Goal: Task Accomplishment & Management: Use online tool/utility

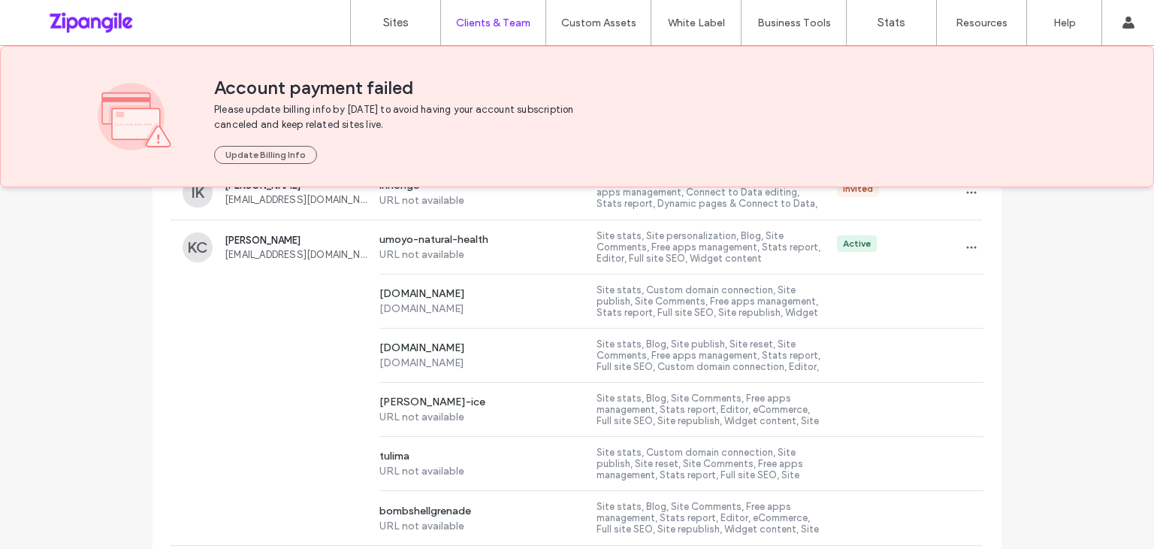
scroll to position [1298, 0]
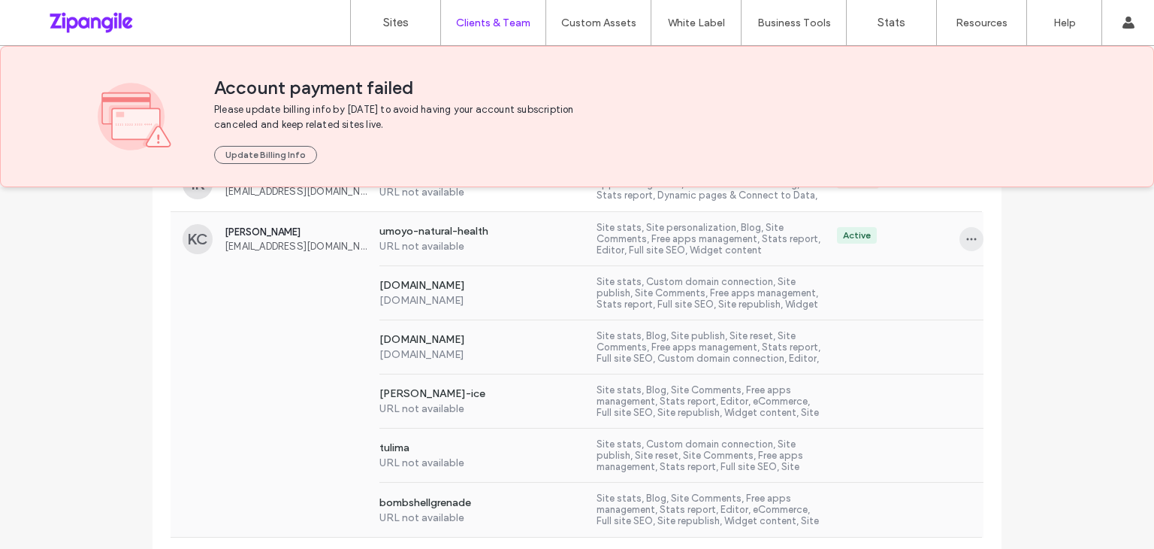
click at [967, 238] on use "button" at bounding box center [972, 239] width 10 height 2
click at [387, 28] on label "Sites" at bounding box center [396, 23] width 26 height 14
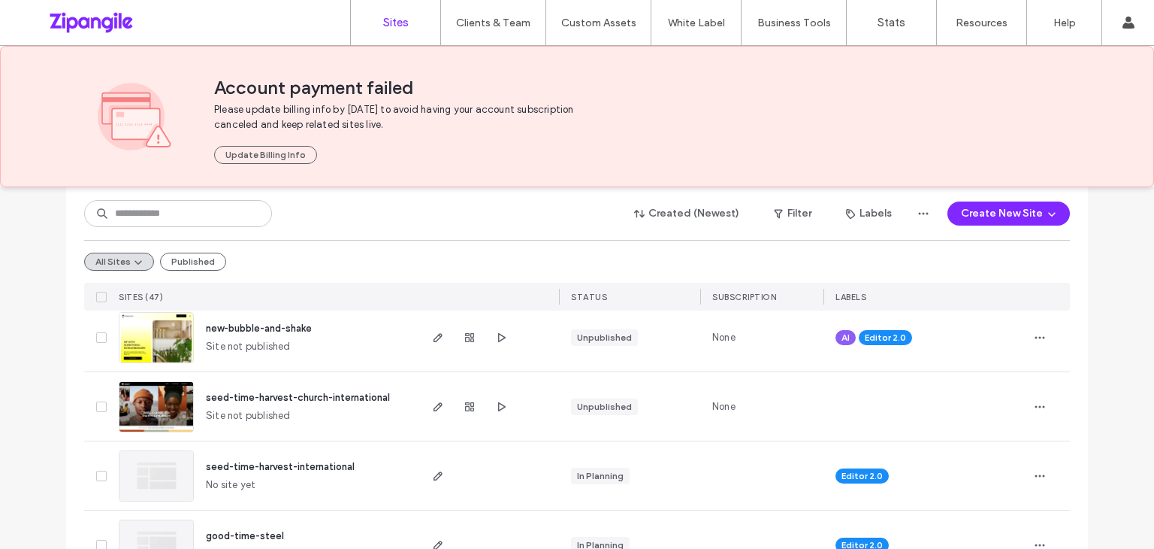
scroll to position [270, 0]
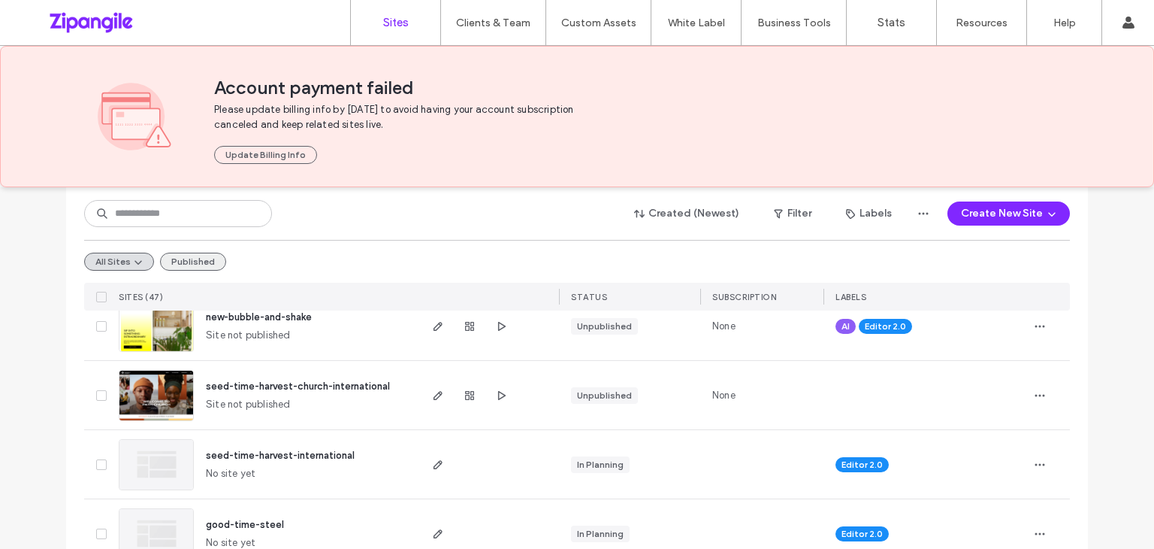
click at [177, 255] on button "Published" at bounding box center [193, 262] width 66 height 18
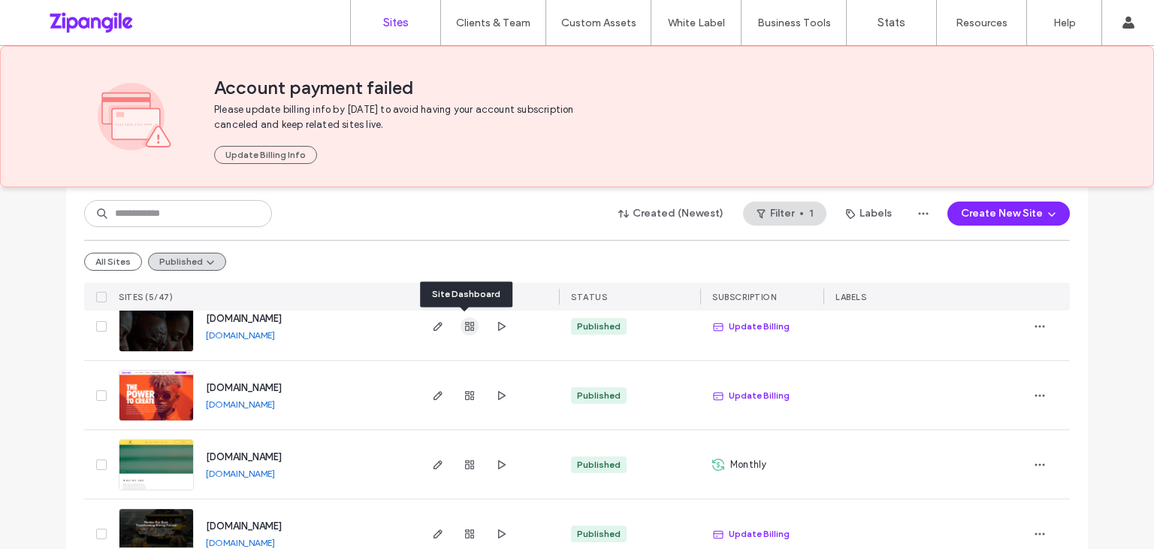
click at [472, 321] on span "button" at bounding box center [470, 326] width 18 height 18
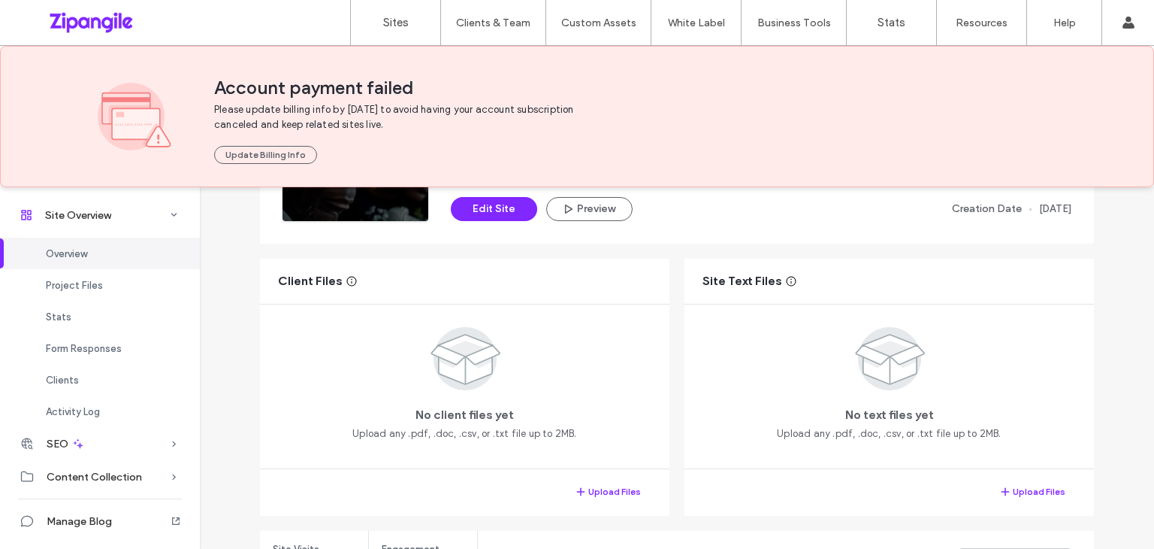
scroll to position [222, 0]
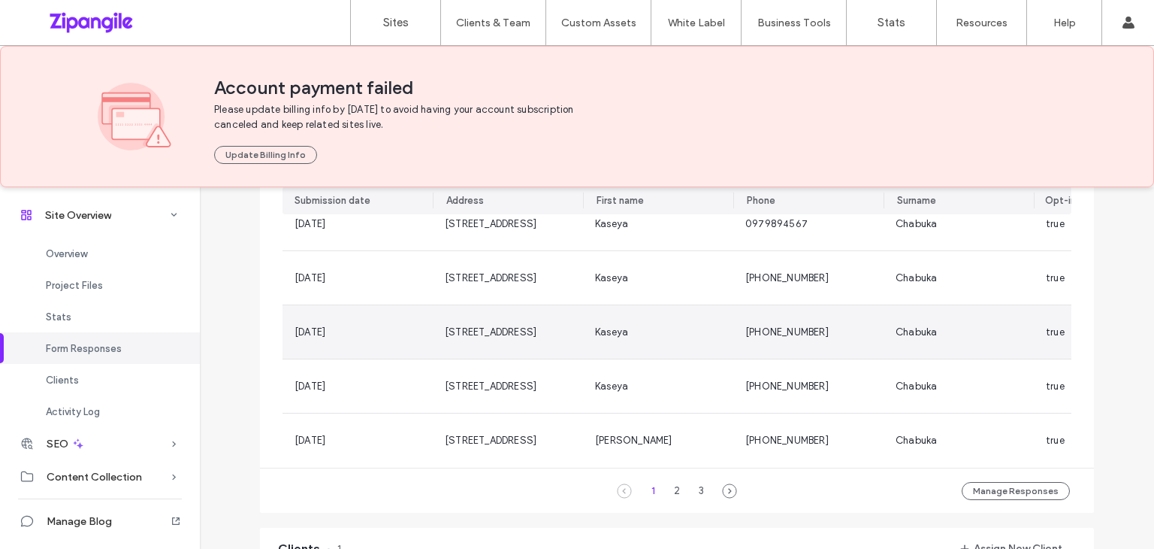
scroll to position [1027, 0]
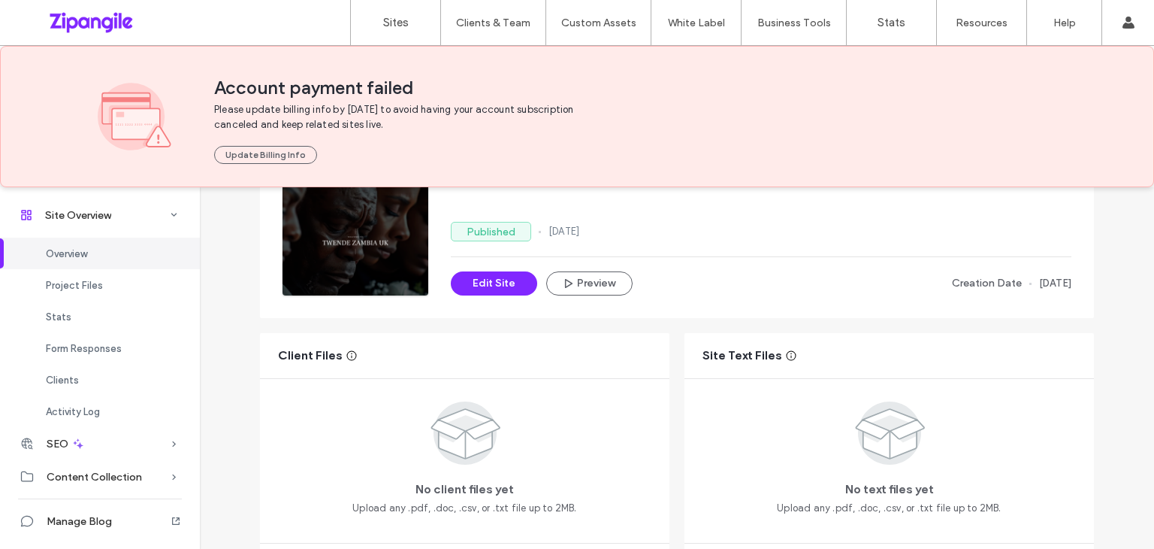
scroll to position [147, 0]
click at [567, 286] on icon "button" at bounding box center [568, 284] width 12 height 12
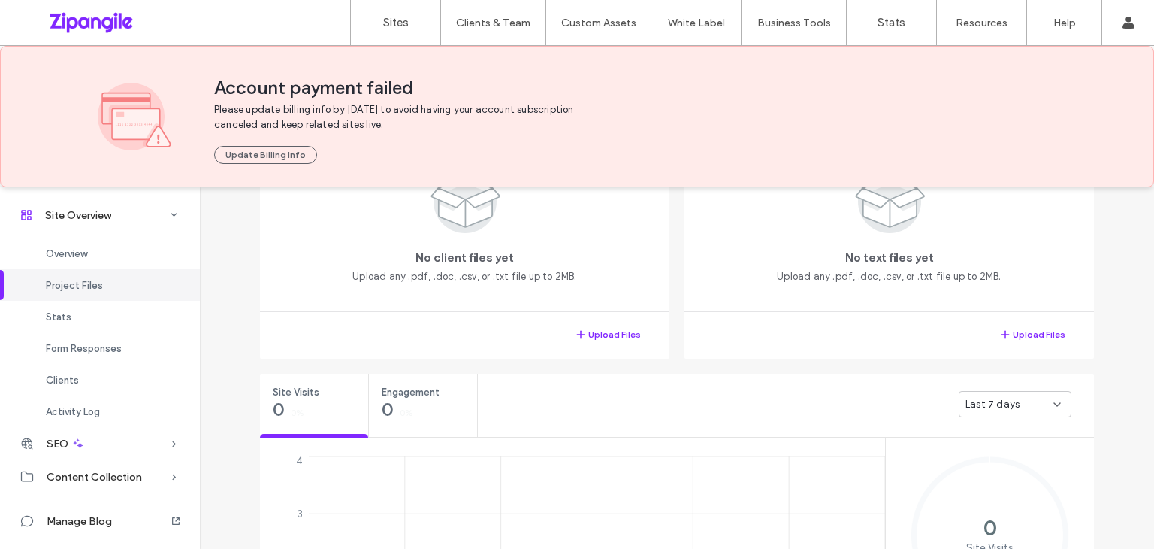
scroll to position [380, 0]
click at [80, 416] on span "Activity Log" at bounding box center [73, 411] width 54 height 11
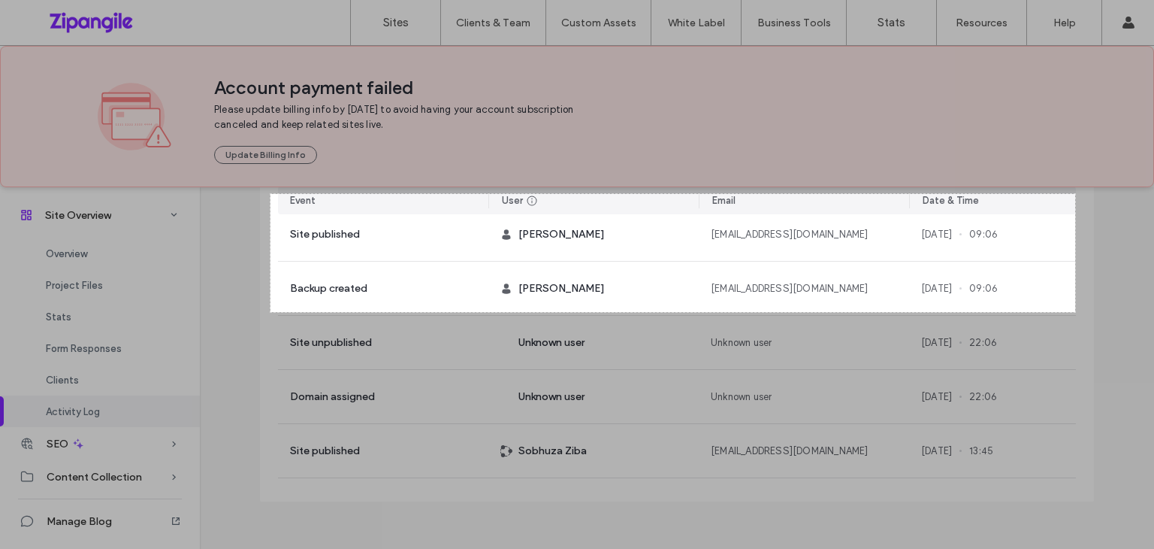
drag, startPoint x: 271, startPoint y: 194, endPoint x: 1076, endPoint y: 310, distance: 814.1
click at [1076, 310] on div "1071 X 157" at bounding box center [577, 274] width 1154 height 549
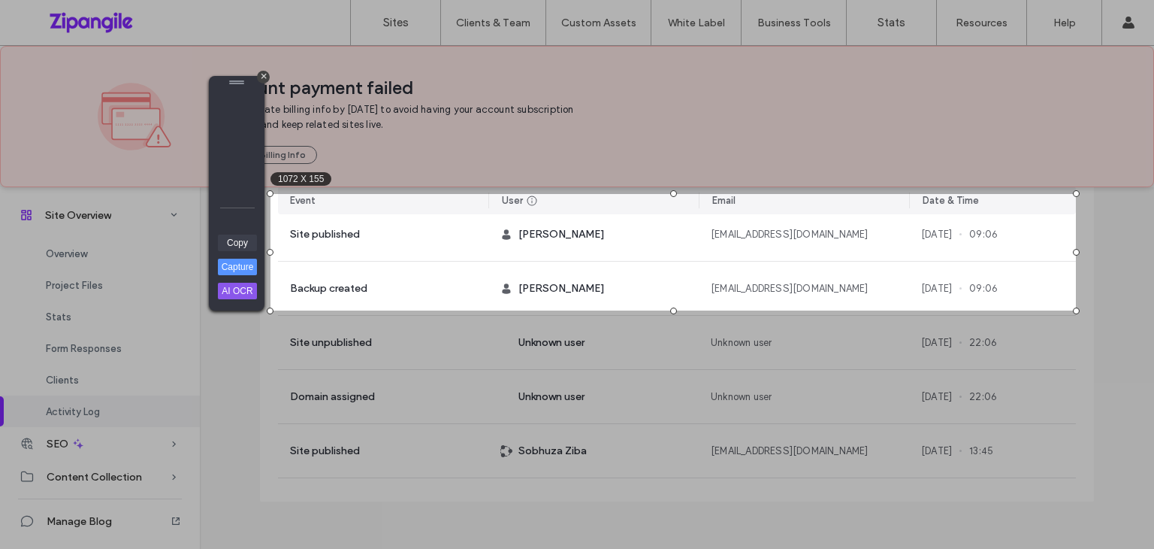
click at [231, 244] on link "Copy" at bounding box center [237, 242] width 39 height 17
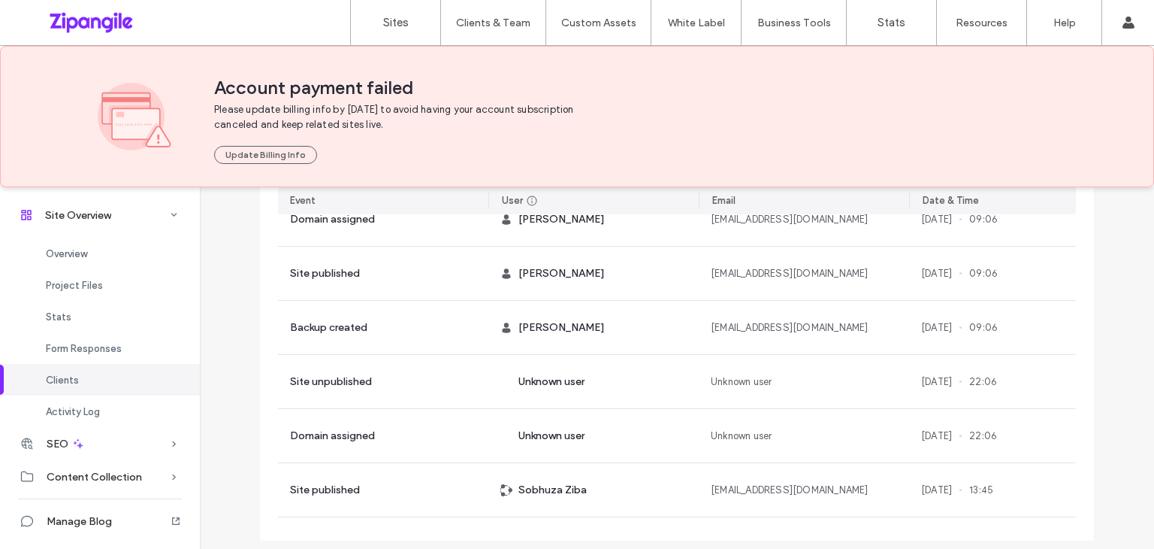
scroll to position [1621, 0]
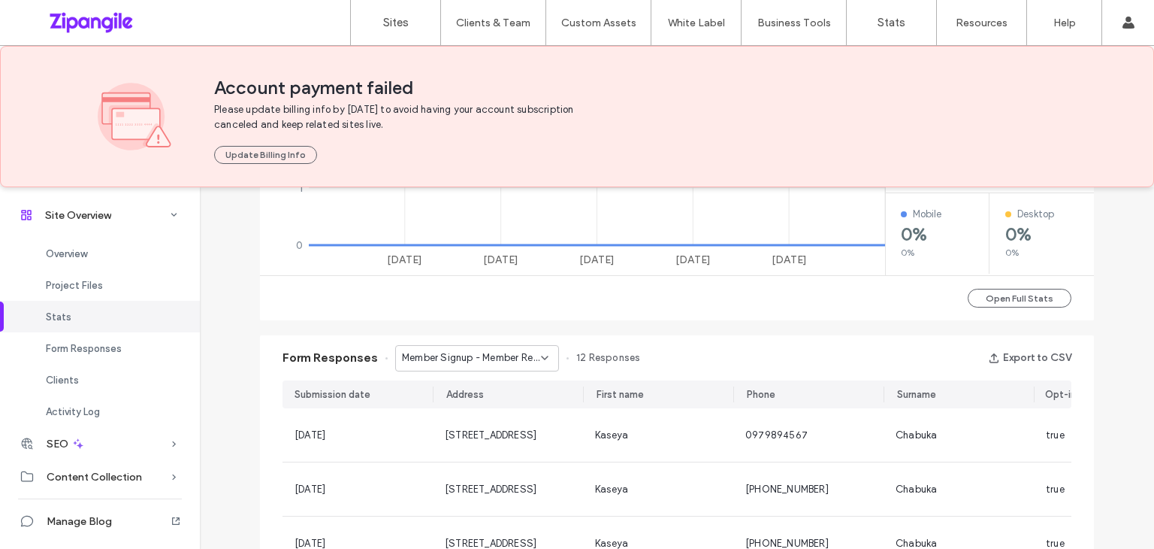
scroll to position [428, 0]
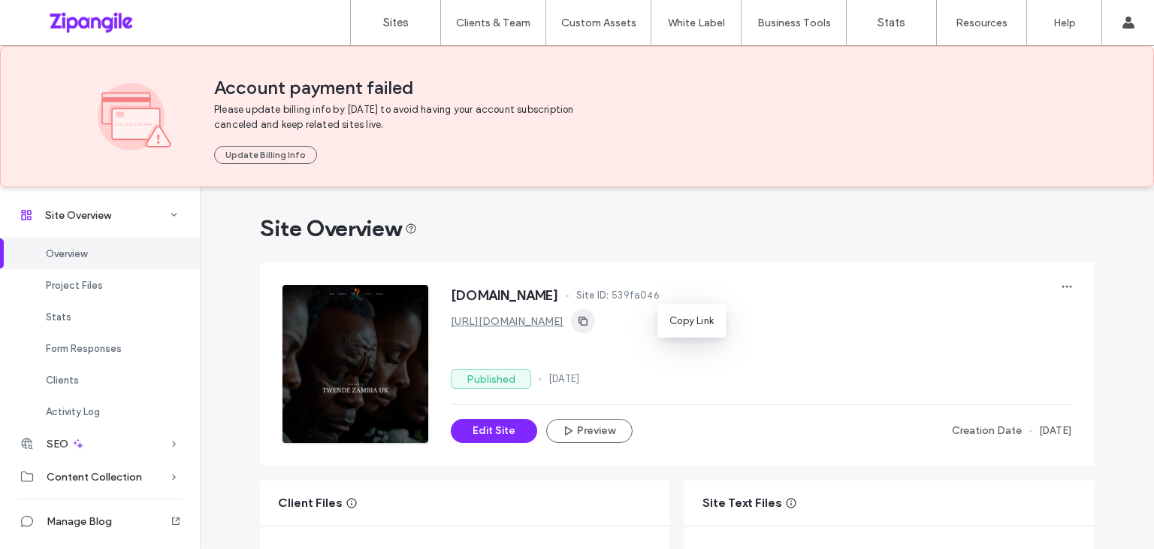
click at [589, 319] on icon "button" at bounding box center [583, 321] width 12 height 12
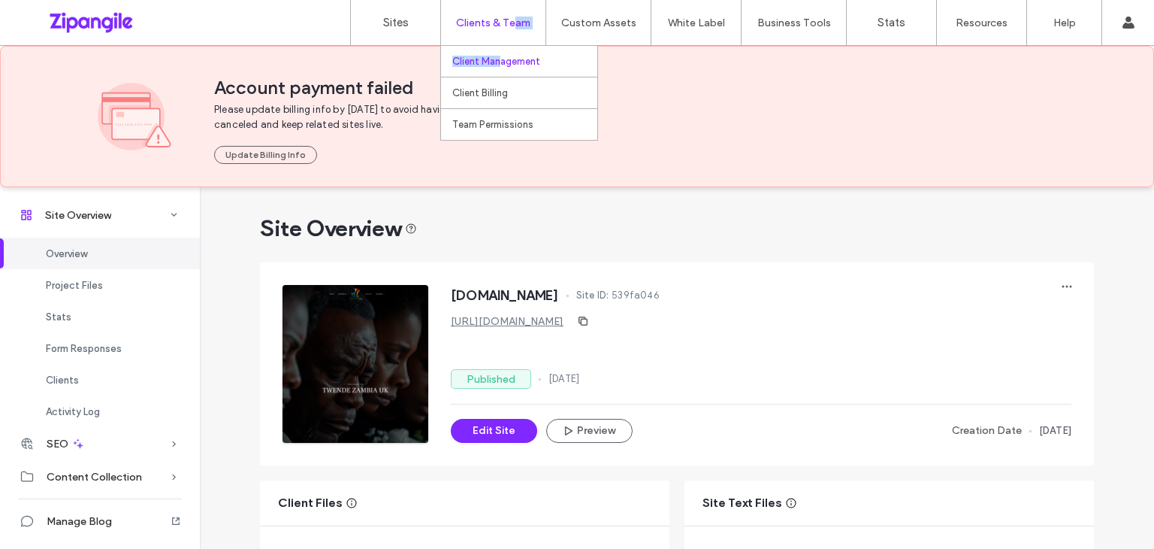
drag, startPoint x: 514, startPoint y: 19, endPoint x: 502, endPoint y: 59, distance: 41.6
click at [502, 45] on div "Clients & Team Client Management Client Billing Team Permissions" at bounding box center [492, 22] width 105 height 45
click at [502, 59] on label "Client Management" at bounding box center [496, 61] width 88 height 11
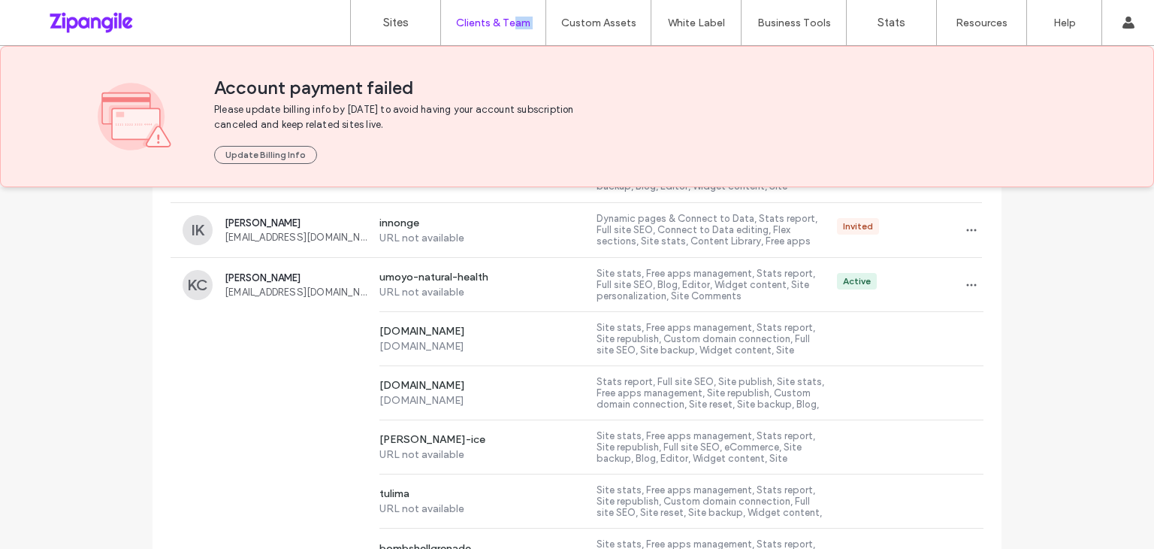
scroll to position [1253, 0]
click at [967, 278] on icon "button" at bounding box center [972, 284] width 12 height 12
click at [1001, 346] on span "Manage Access" at bounding box center [1021, 348] width 73 height 15
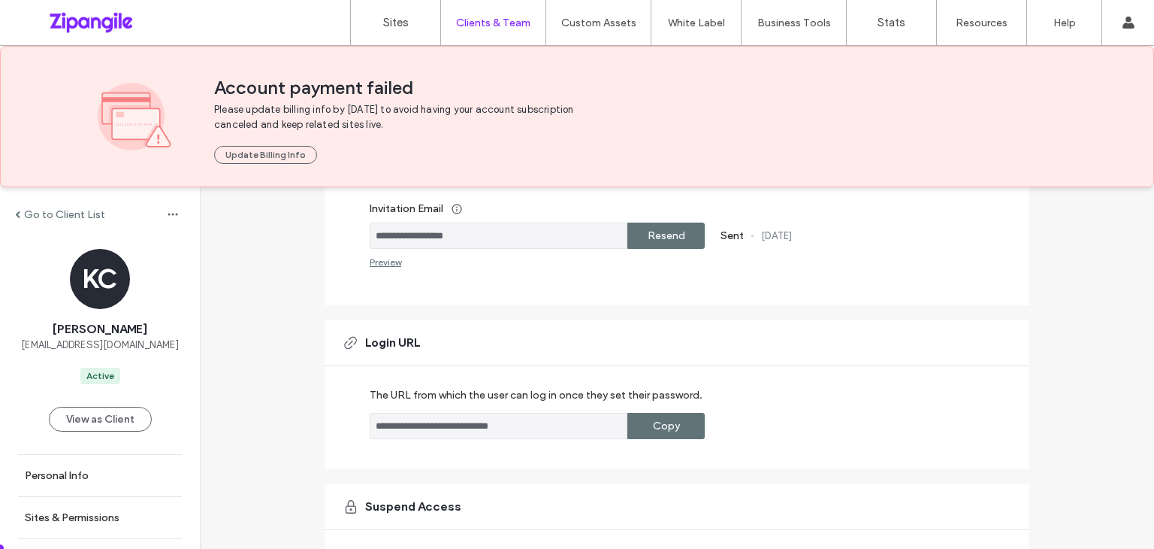
scroll to position [451, 0]
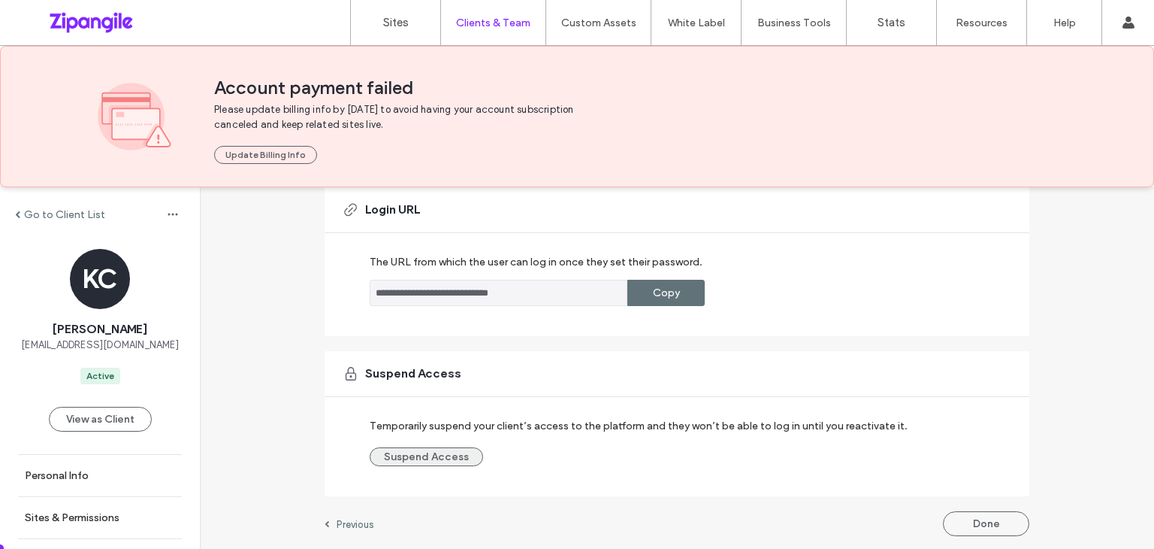
drag, startPoint x: 394, startPoint y: 463, endPoint x: 407, endPoint y: 452, distance: 16.6
click at [407, 452] on div "Suspend Access Temporarily suspend your client’s access to the platform and the…" at bounding box center [677, 423] width 705 height 145
click at [407, 452] on button "Suspend Access" at bounding box center [426, 456] width 113 height 19
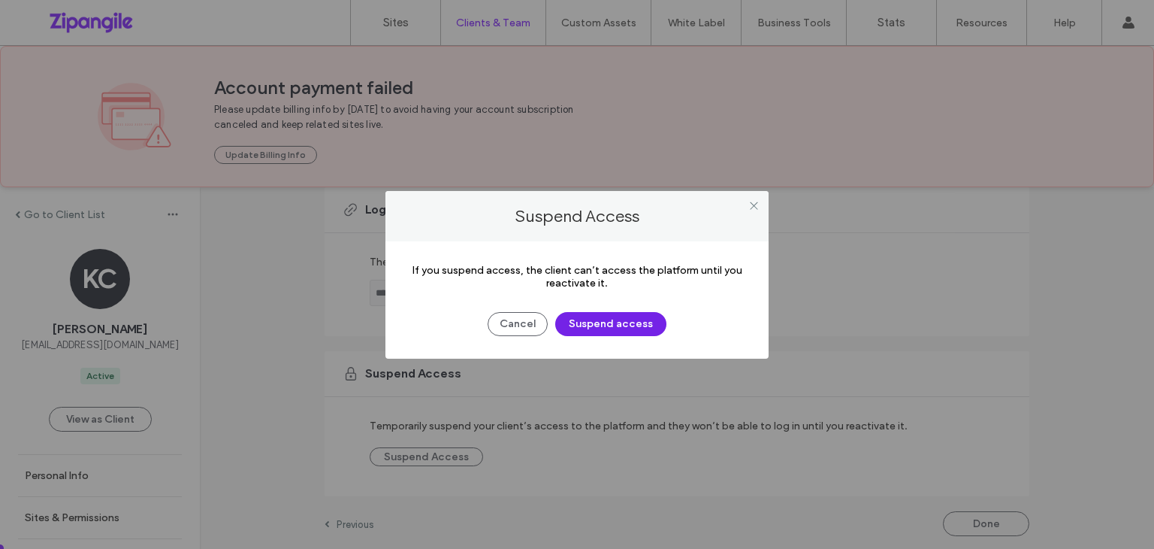
click at [620, 316] on button "Suspend access" at bounding box center [610, 324] width 111 height 24
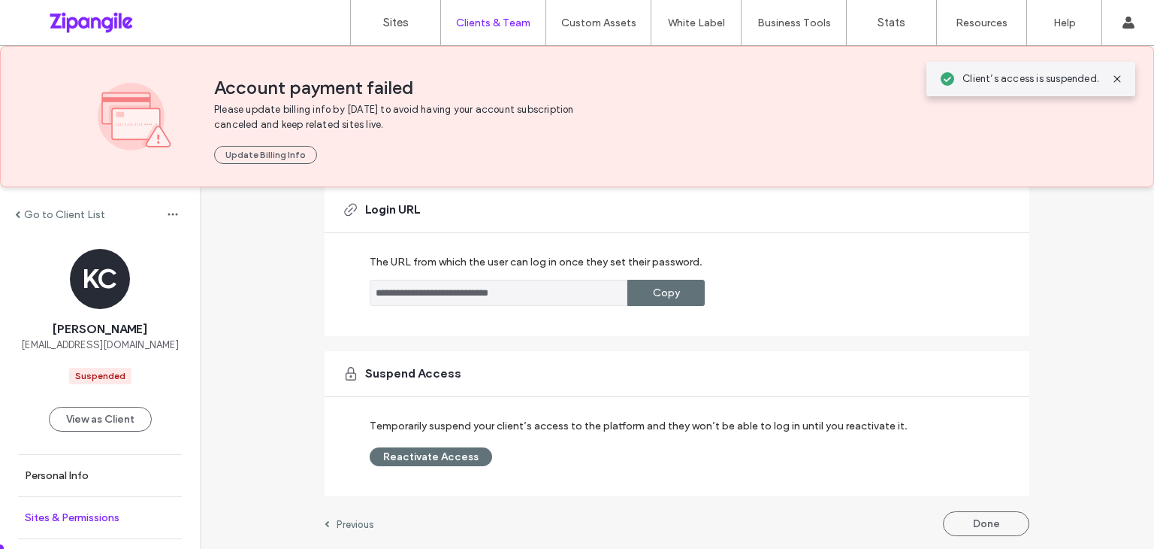
click at [96, 515] on label "Sites & Permissions" at bounding box center [72, 517] width 95 height 13
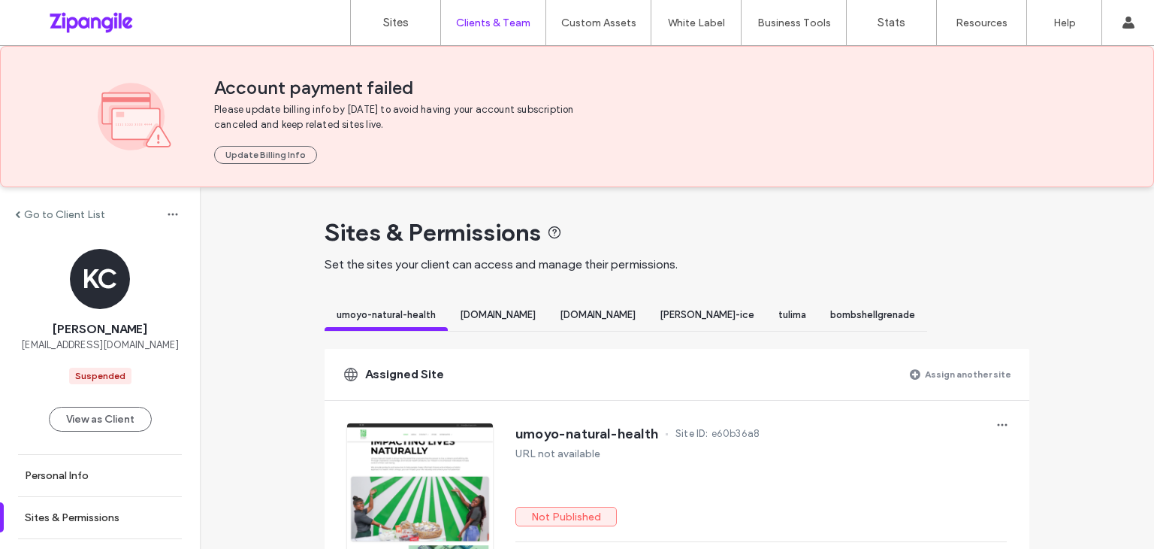
click at [597, 307] on div "[DOMAIN_NAME]" at bounding box center [598, 317] width 100 height 28
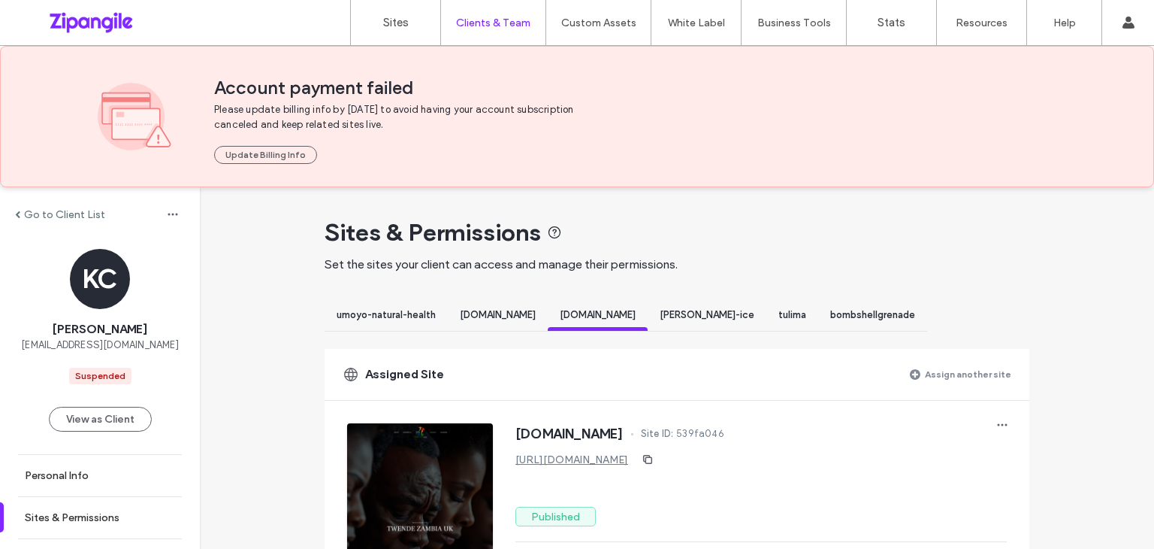
click at [471, 304] on div "[DOMAIN_NAME]" at bounding box center [498, 317] width 100 height 28
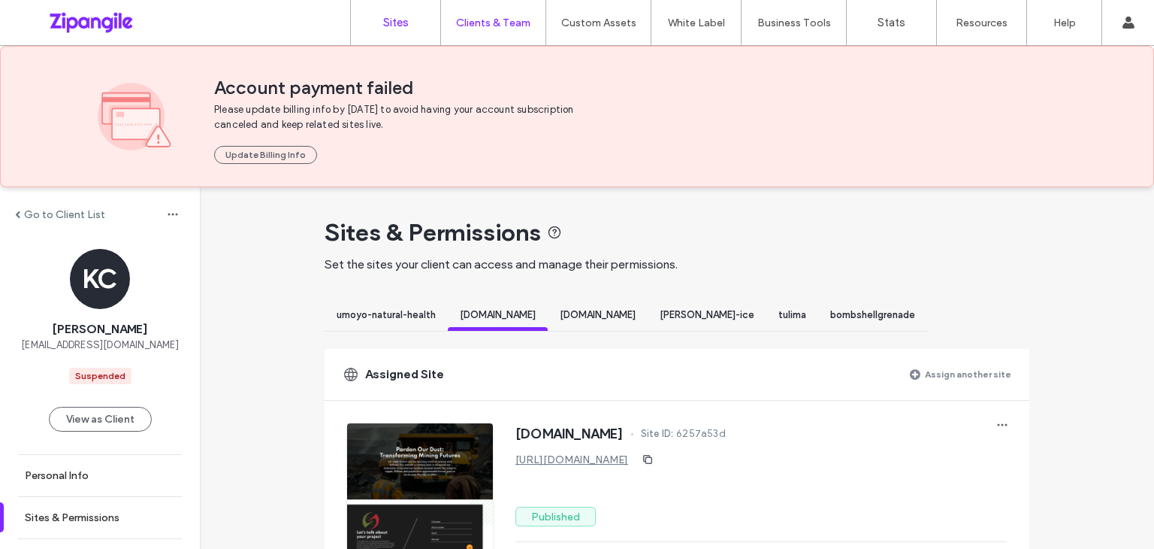
click at [412, 29] on link "Sites" at bounding box center [395, 22] width 89 height 45
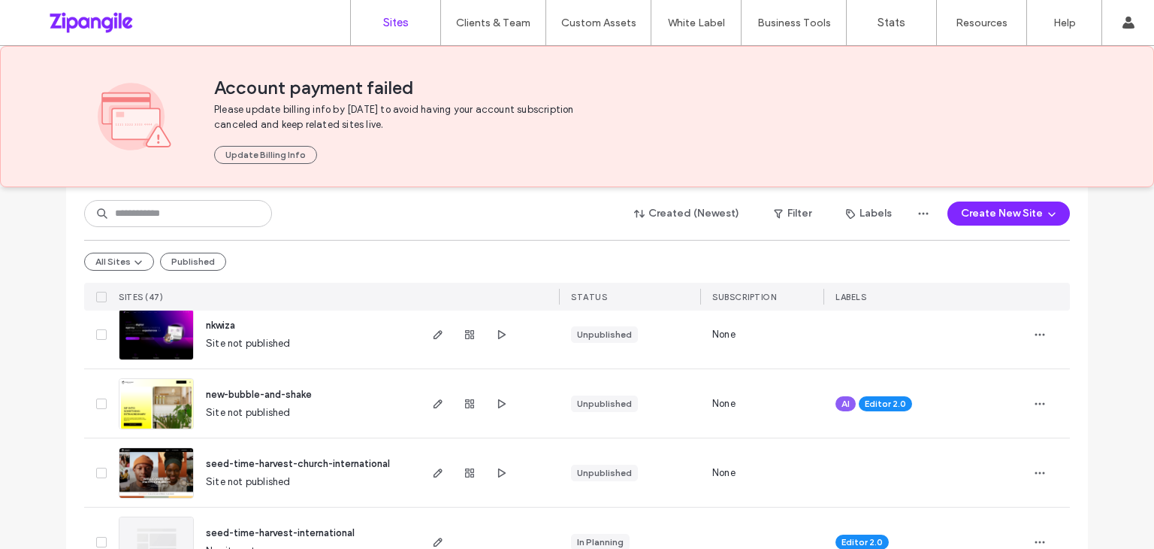
scroll to position [186, 0]
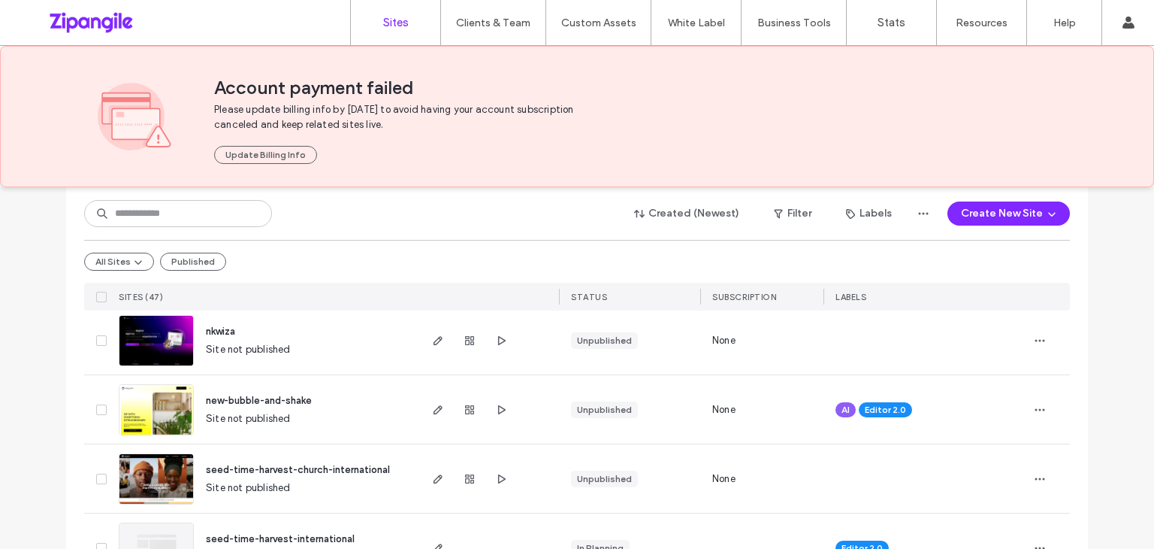
click at [186, 271] on div "All Sites Published" at bounding box center [577, 261] width 986 height 43
click at [190, 267] on button "Published" at bounding box center [193, 262] width 66 height 18
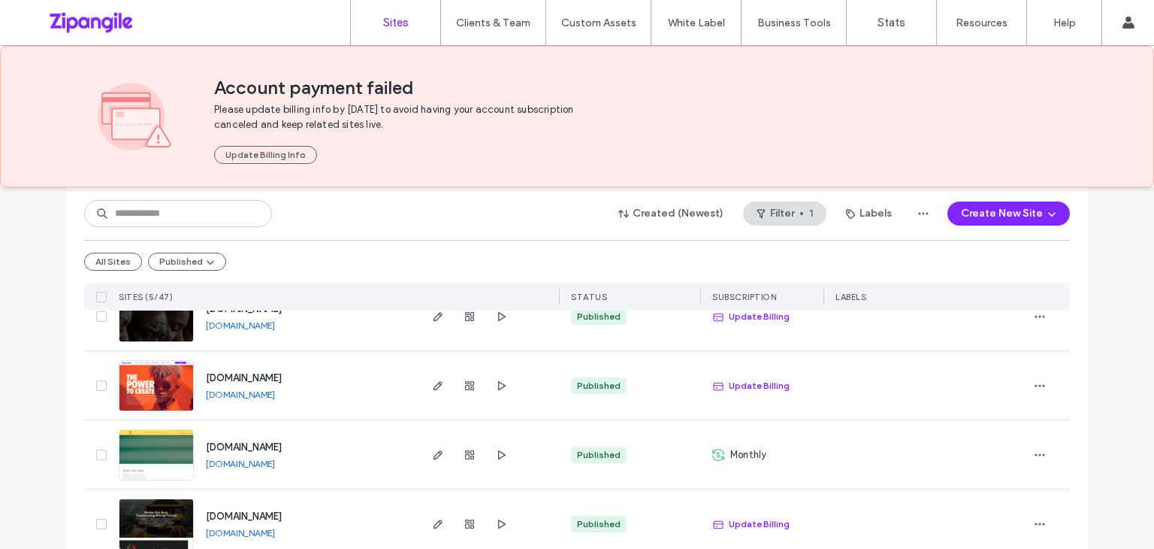
scroll to position [307, 0]
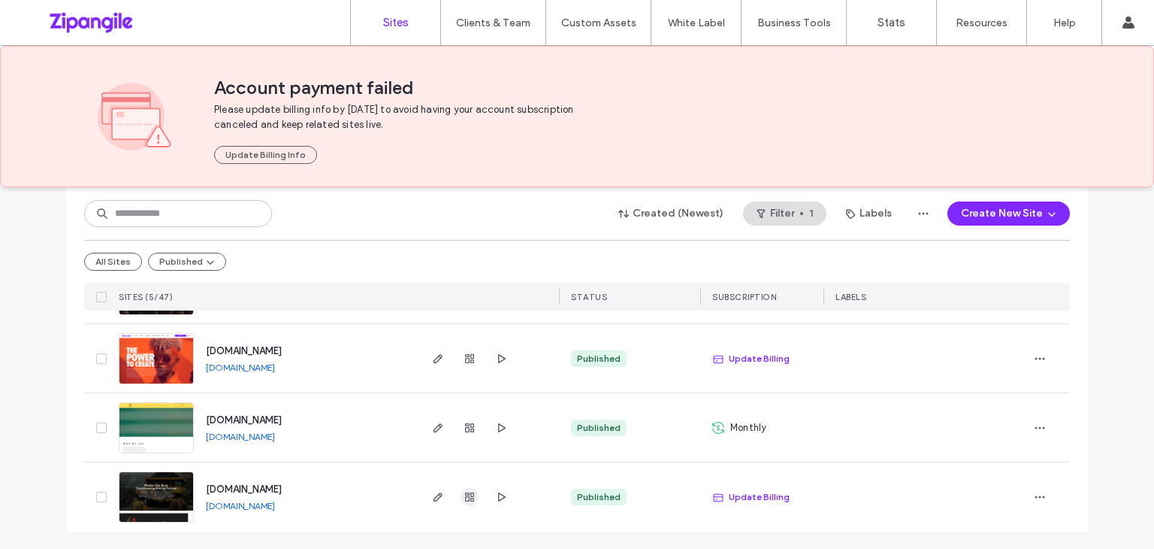
click at [463, 488] on span "button" at bounding box center [470, 497] width 18 height 18
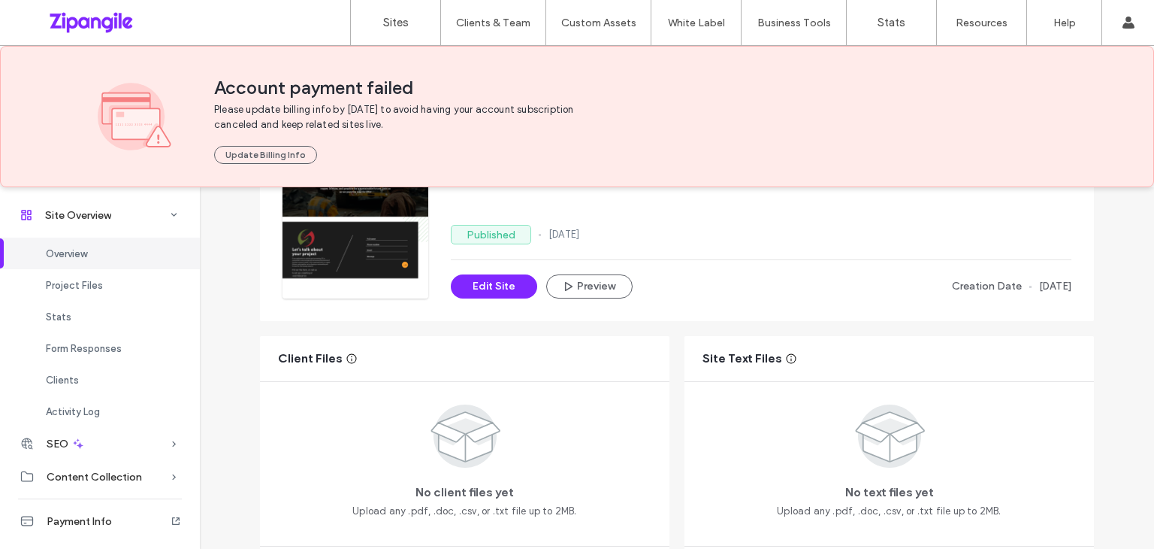
scroll to position [144, 0]
click at [84, 413] on span "Activity Log" at bounding box center [73, 411] width 54 height 11
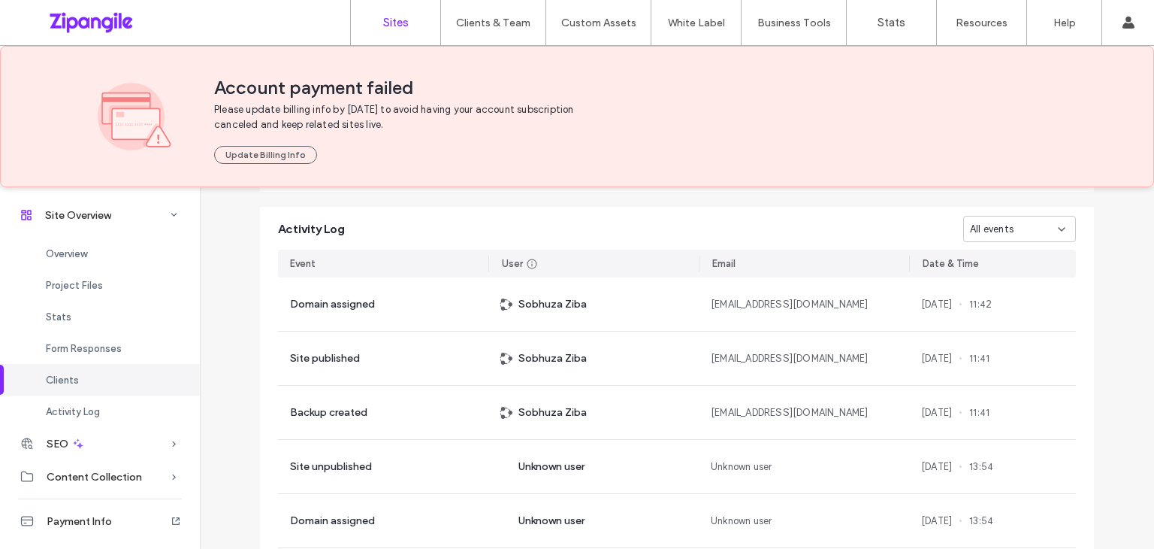
click at [392, 34] on link "Sites" at bounding box center [395, 22] width 89 height 45
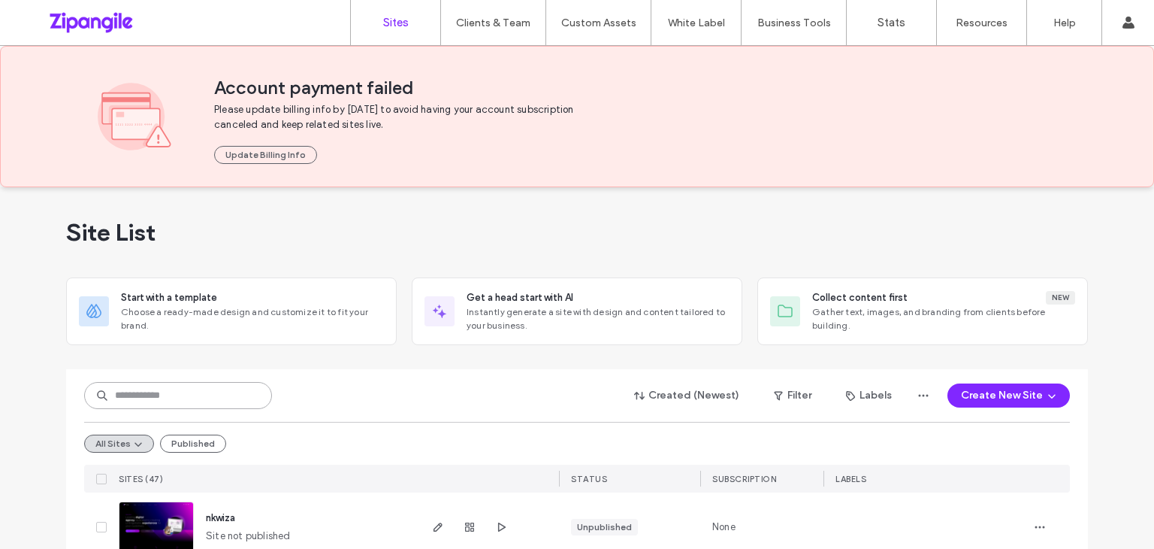
click at [132, 391] on input at bounding box center [178, 395] width 188 height 27
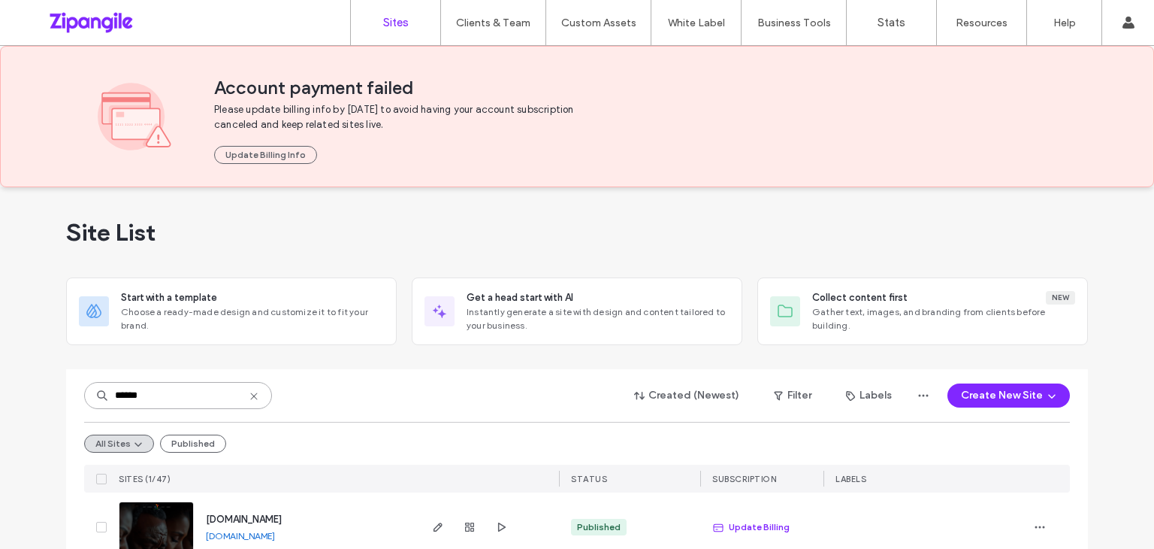
scroll to position [30, 0]
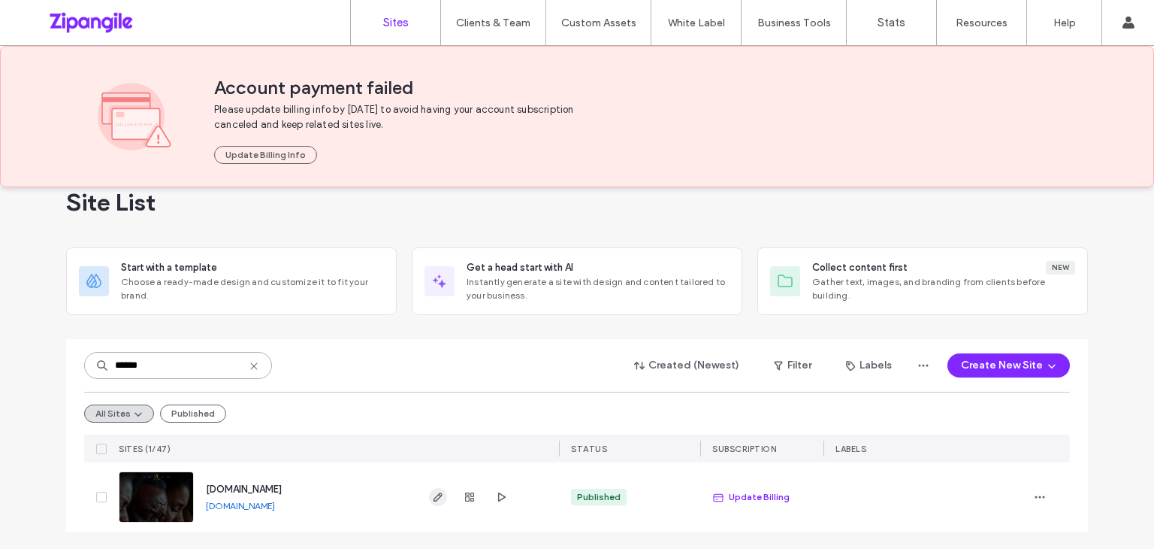
type input "******"
click at [432, 492] on icon "button" at bounding box center [438, 497] width 12 height 12
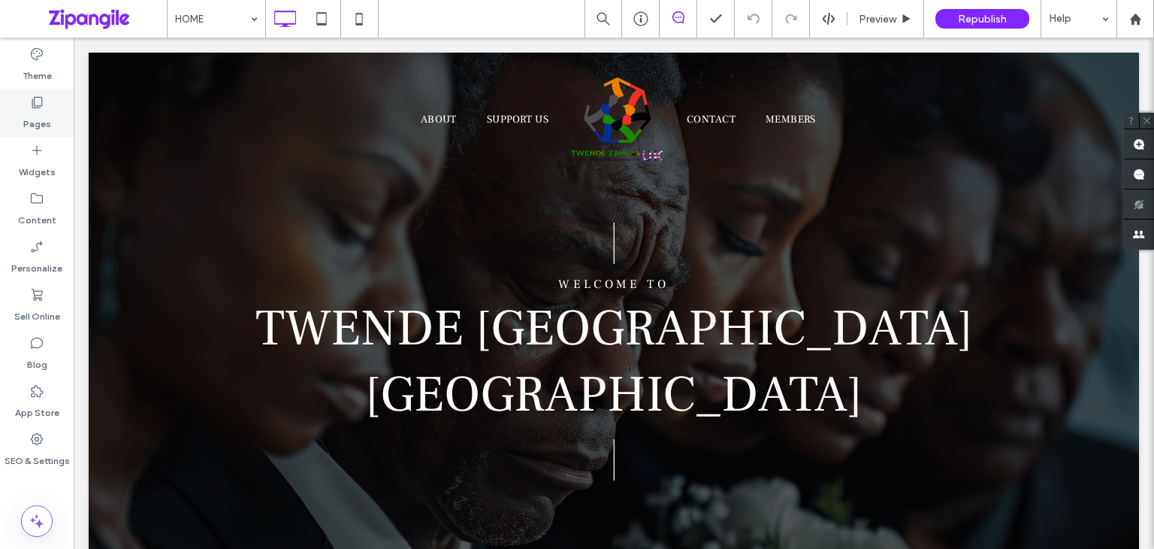
click at [40, 106] on use at bounding box center [37, 102] width 11 height 11
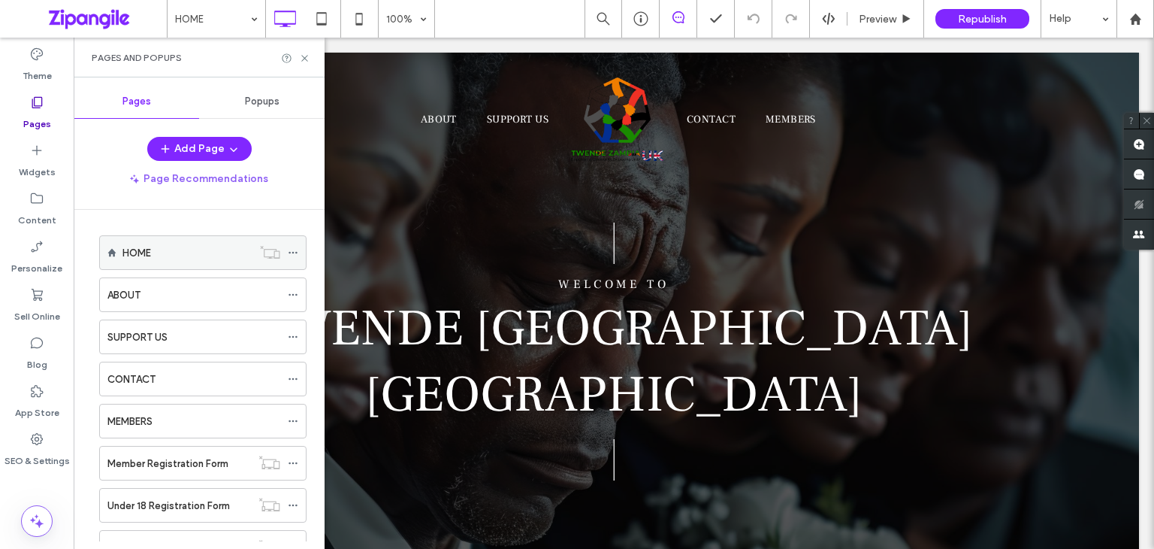
scroll to position [58, 0]
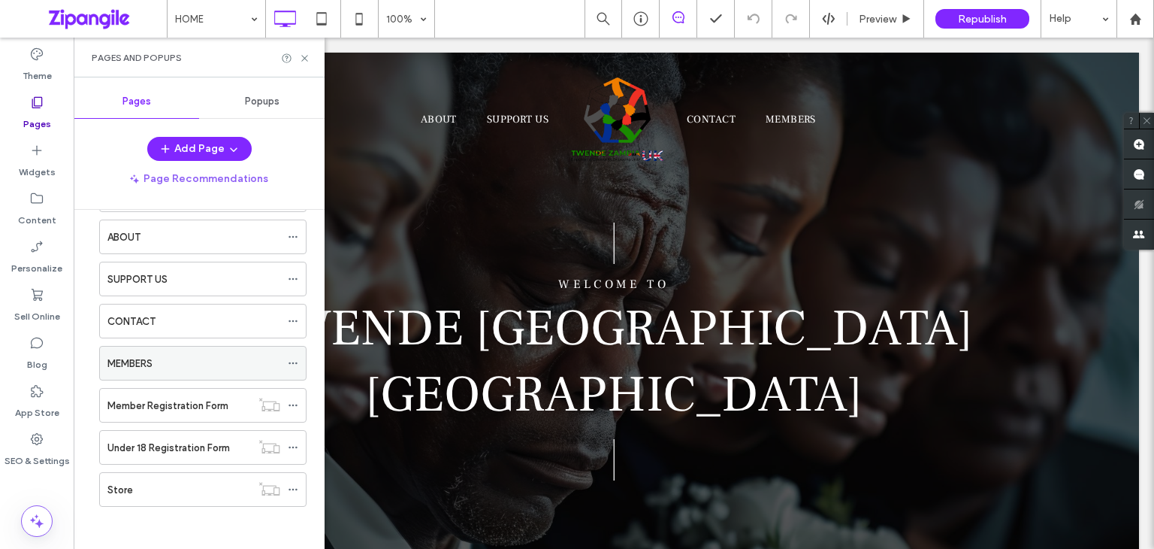
click at [160, 367] on div "MEMBERS" at bounding box center [193, 364] width 173 height 16
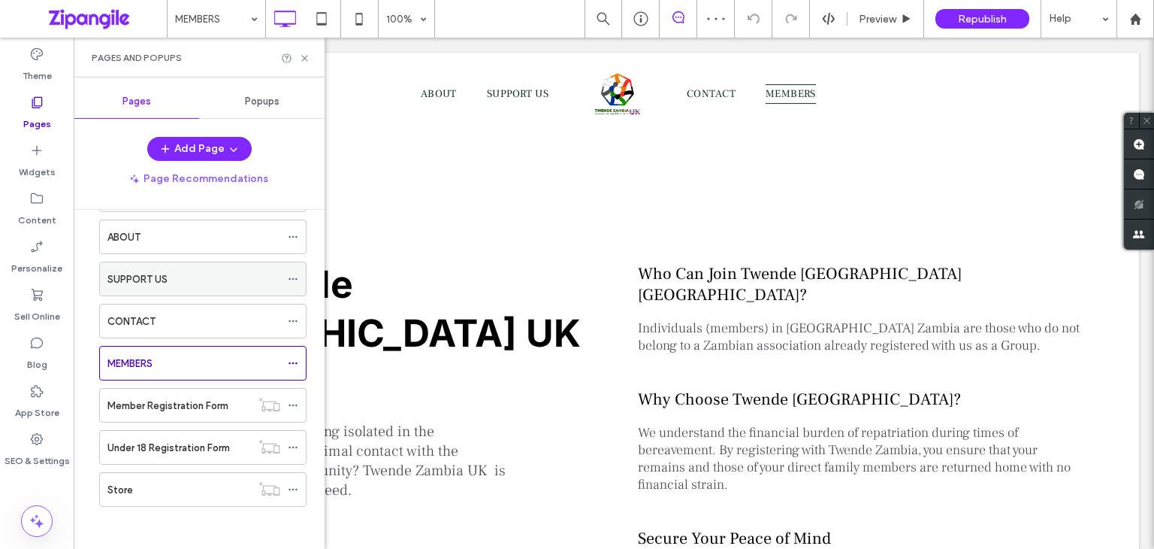
scroll to position [1043, 0]
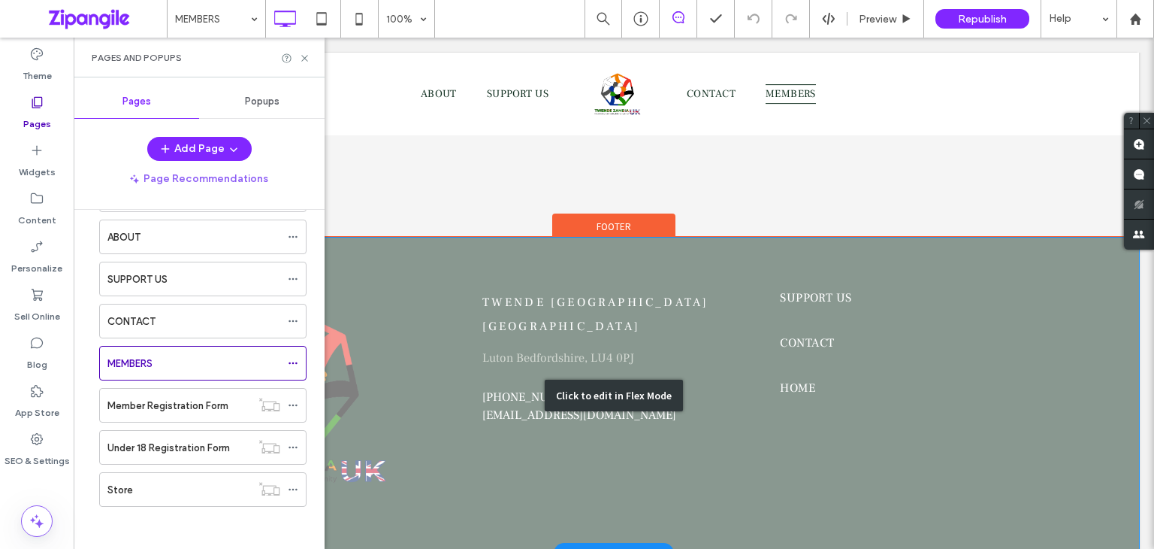
click at [472, 361] on div "Click to edit in Flex Mode" at bounding box center [614, 396] width 1051 height 316
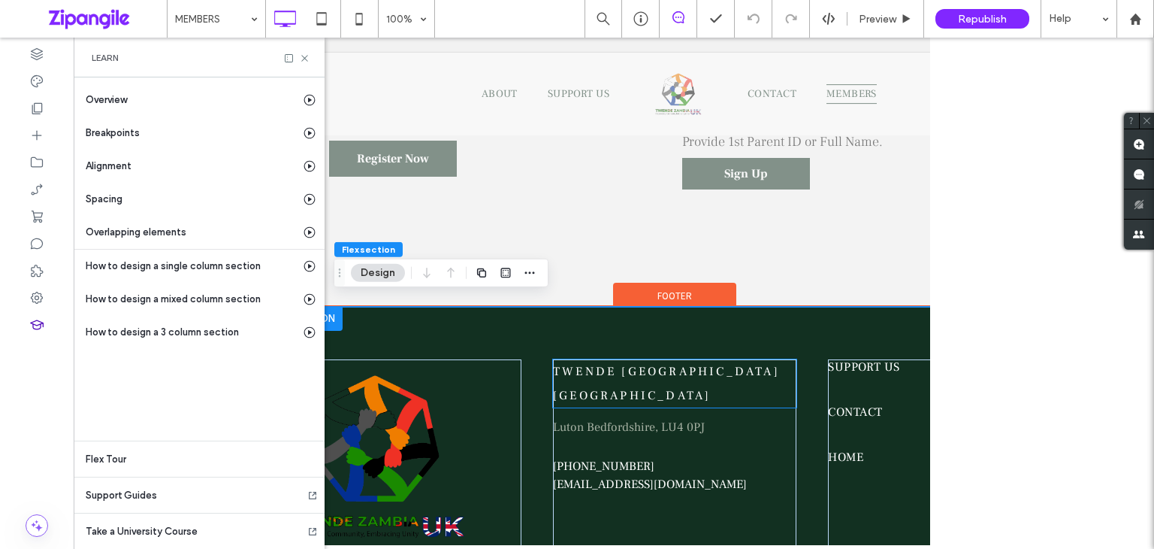
scroll to position [0, 172]
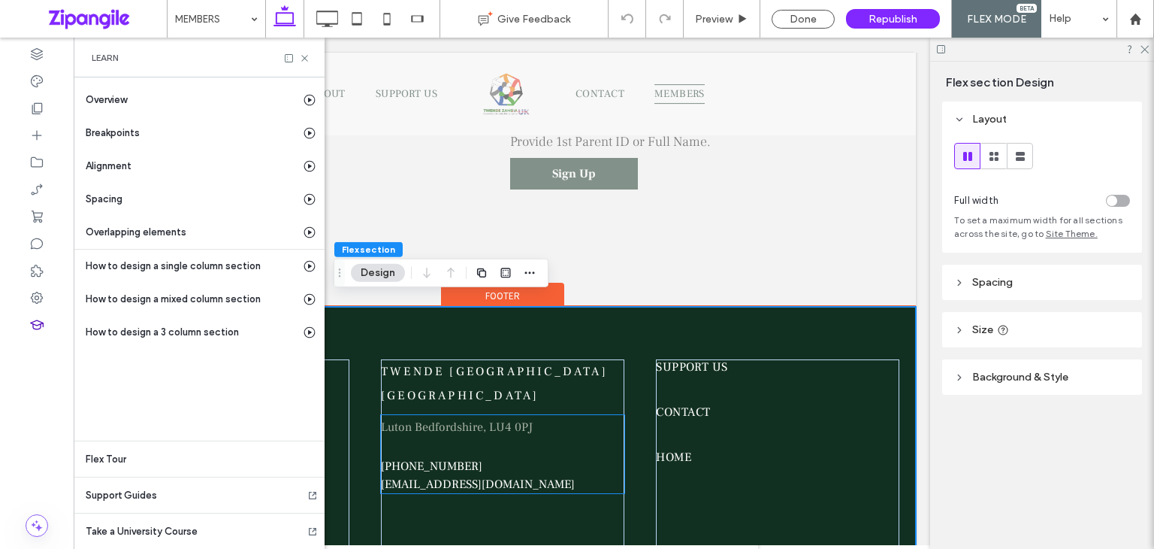
click at [434, 477] on span "info@twendezambia.com" at bounding box center [478, 484] width 194 height 15
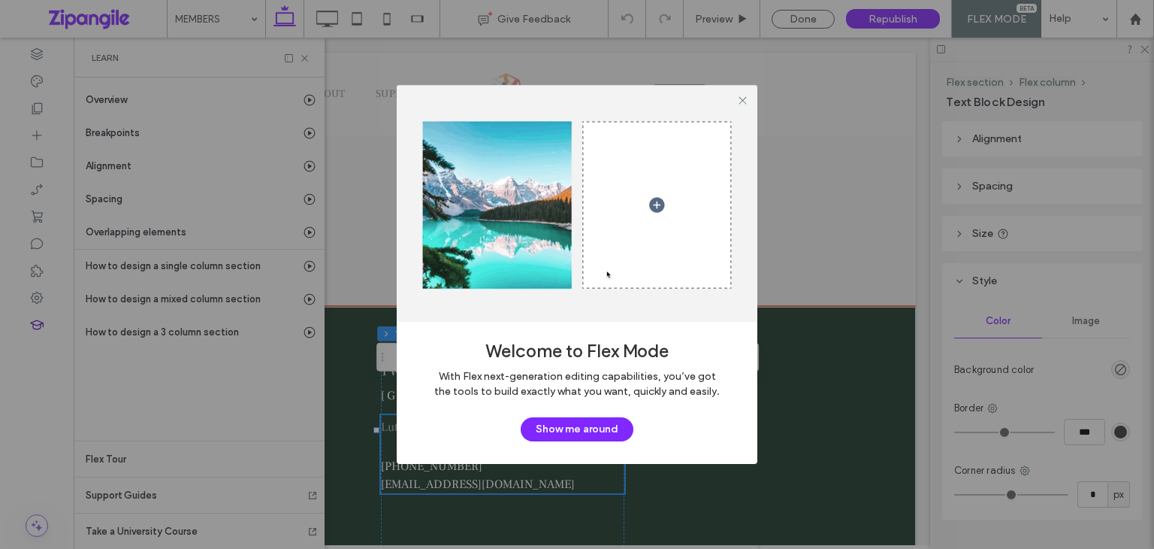
click at [434, 477] on span "info@twendezambia.com" at bounding box center [478, 484] width 194 height 15
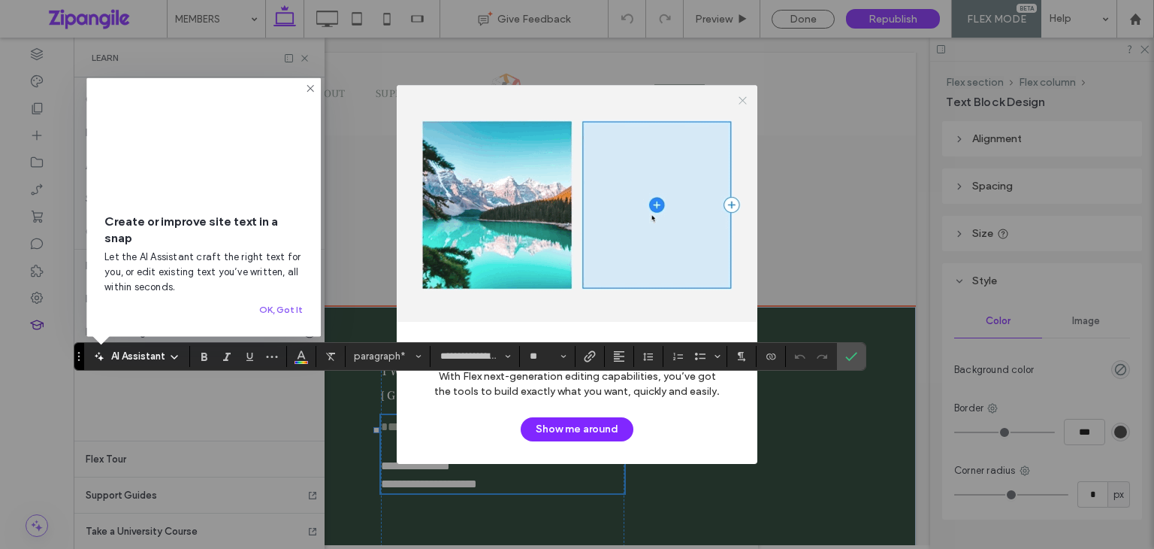
click at [737, 98] on icon at bounding box center [742, 100] width 11 height 11
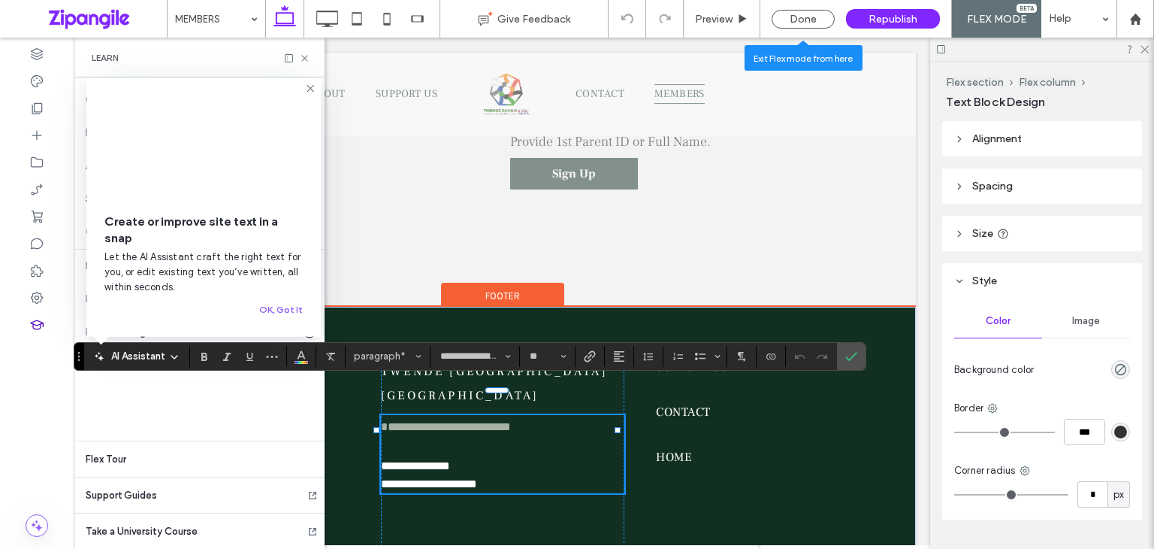
click at [419, 460] on span "**********" at bounding box center [415, 465] width 69 height 11
copy span "**********"
click at [477, 478] on span "**********" at bounding box center [429, 483] width 96 height 11
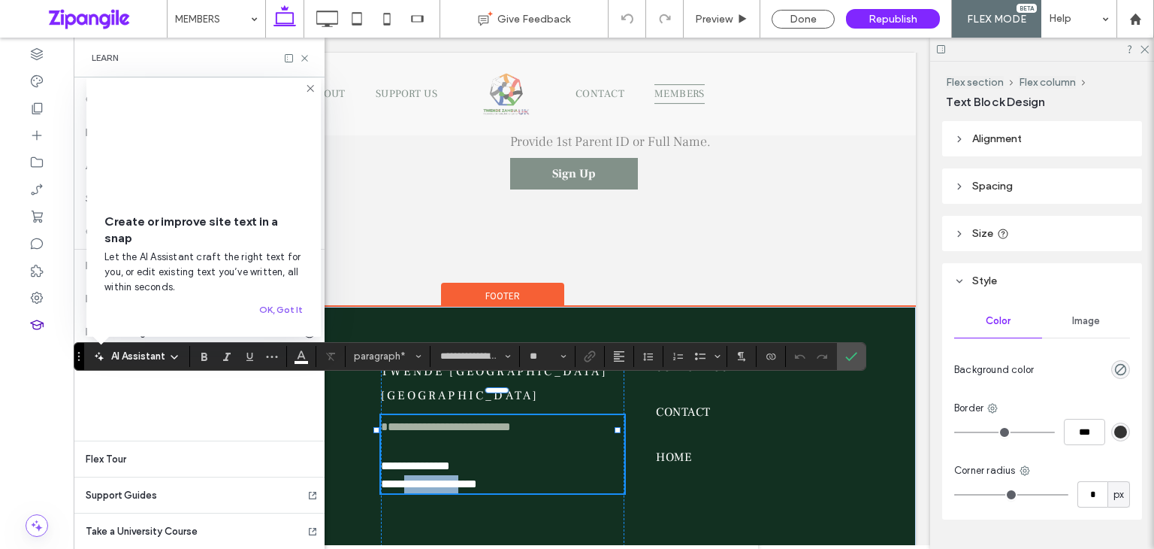
click at [477, 478] on span "**********" at bounding box center [429, 483] width 96 height 11
copy span "**********"
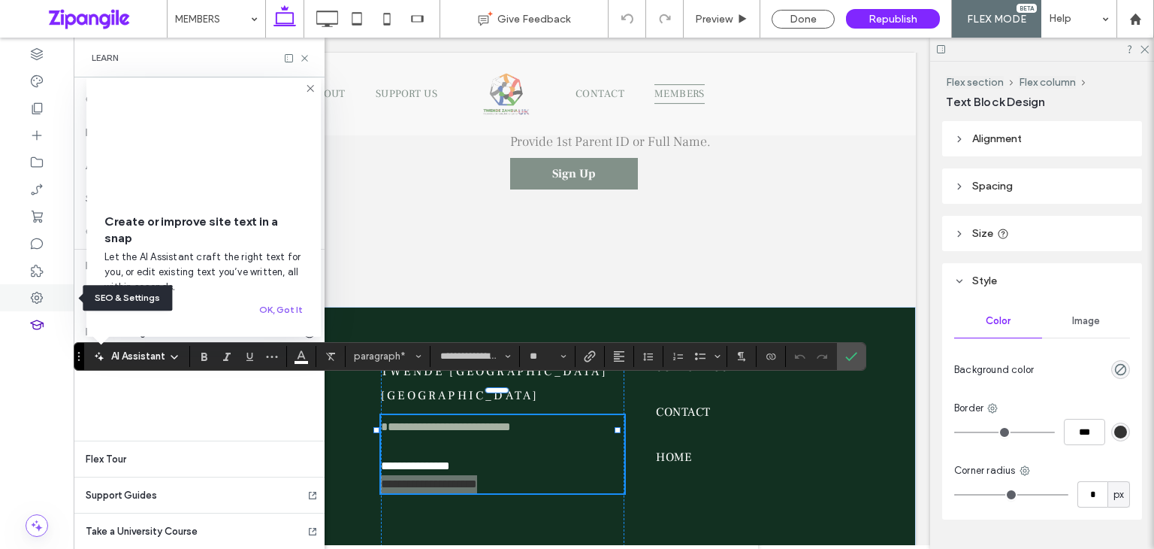
click at [33, 291] on icon at bounding box center [36, 297] width 15 height 15
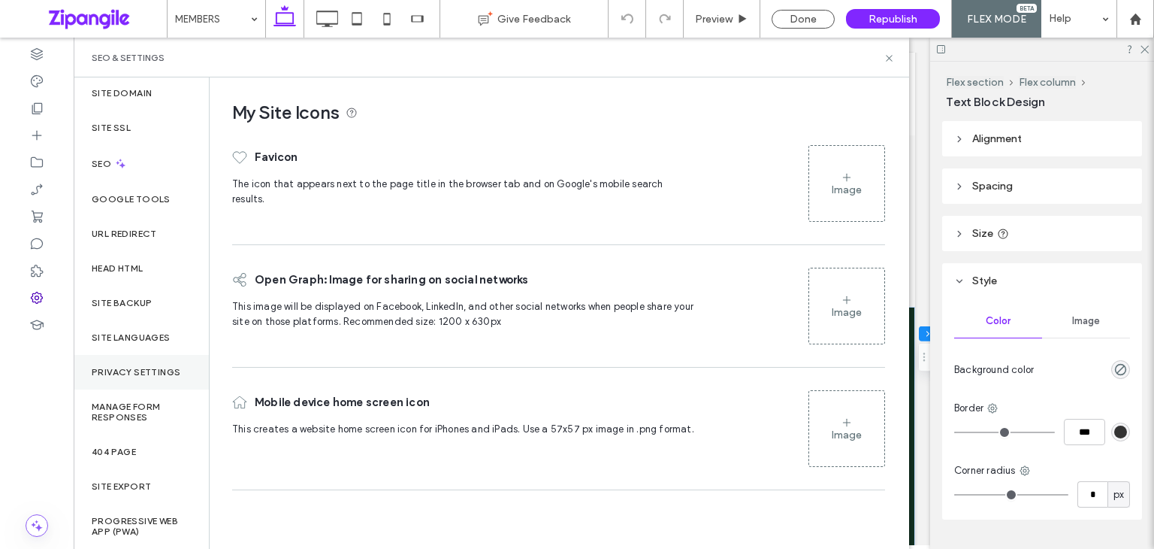
scroll to position [0, 0]
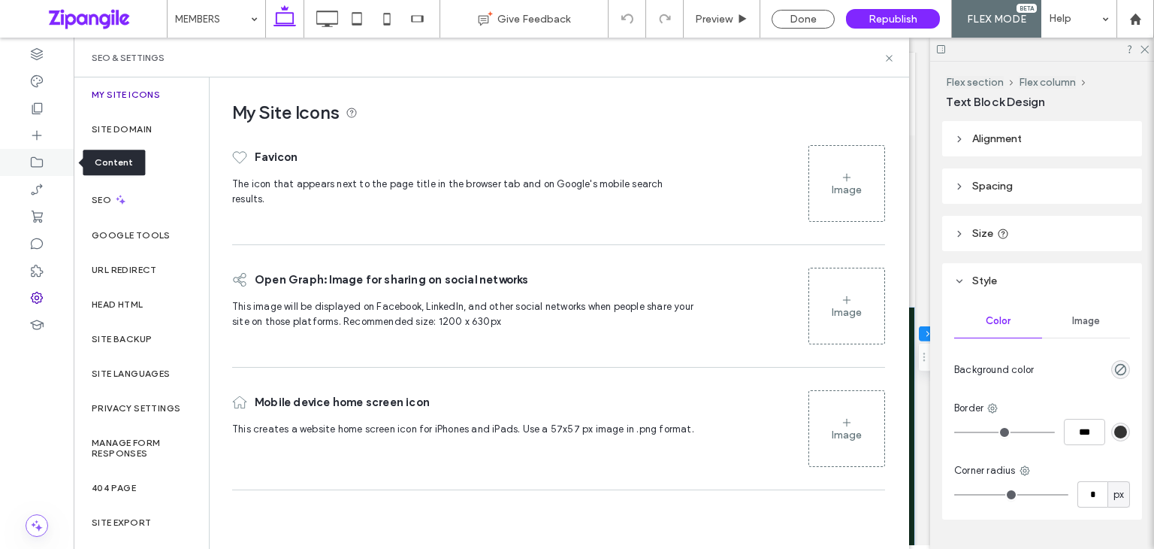
click at [45, 158] on div at bounding box center [37, 162] width 74 height 27
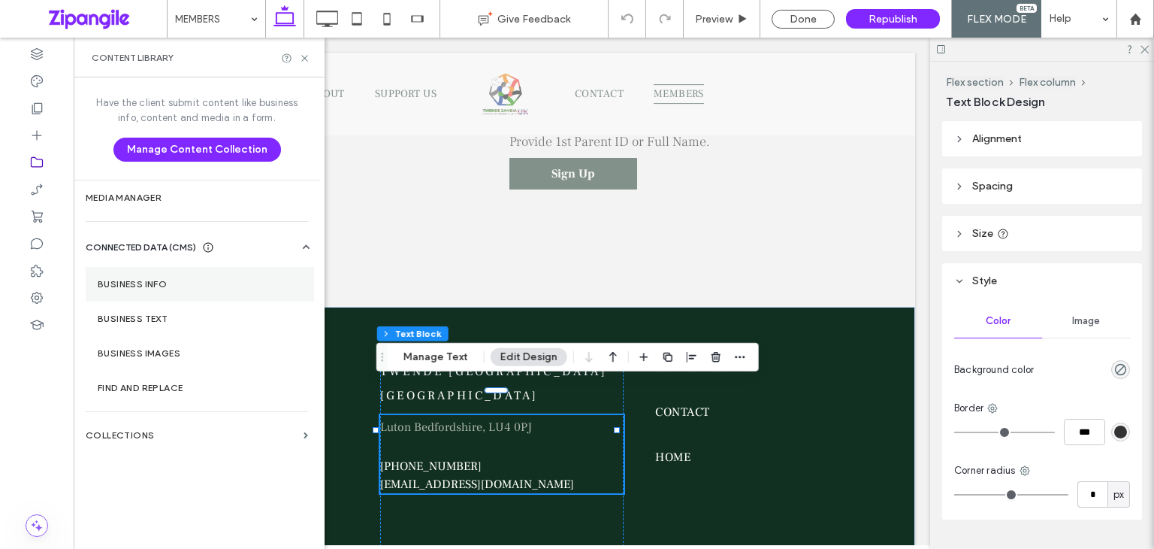
click at [174, 277] on section "Business Info" at bounding box center [200, 284] width 228 height 35
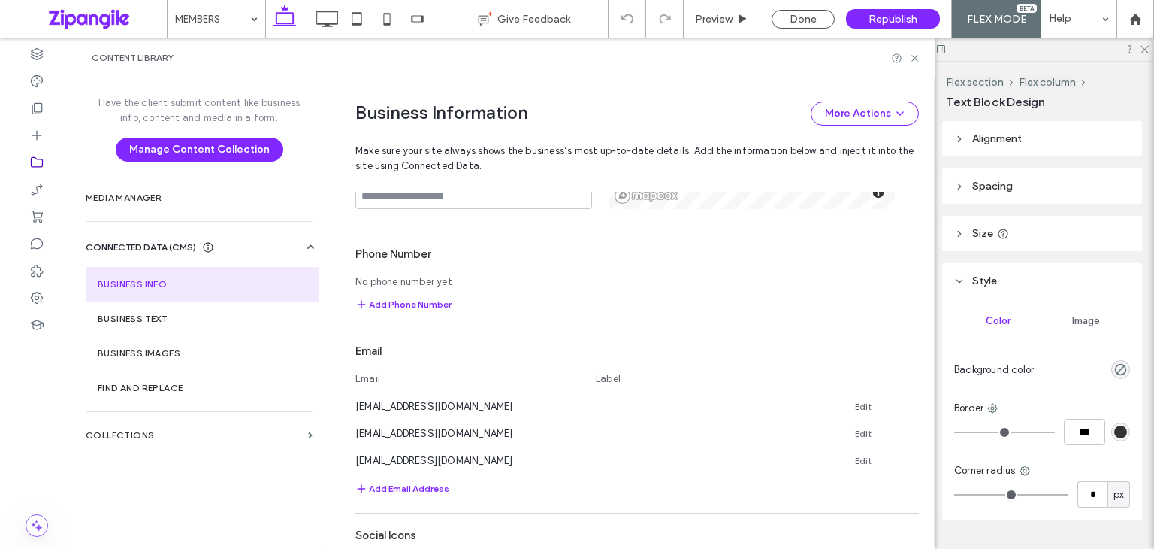
scroll to position [543, 0]
click at [457, 459] on span "oveesimms@twendezambia.co.uk" at bounding box center [435, 459] width 158 height 11
copy div "oveesimms@twendezambia.co.uk"
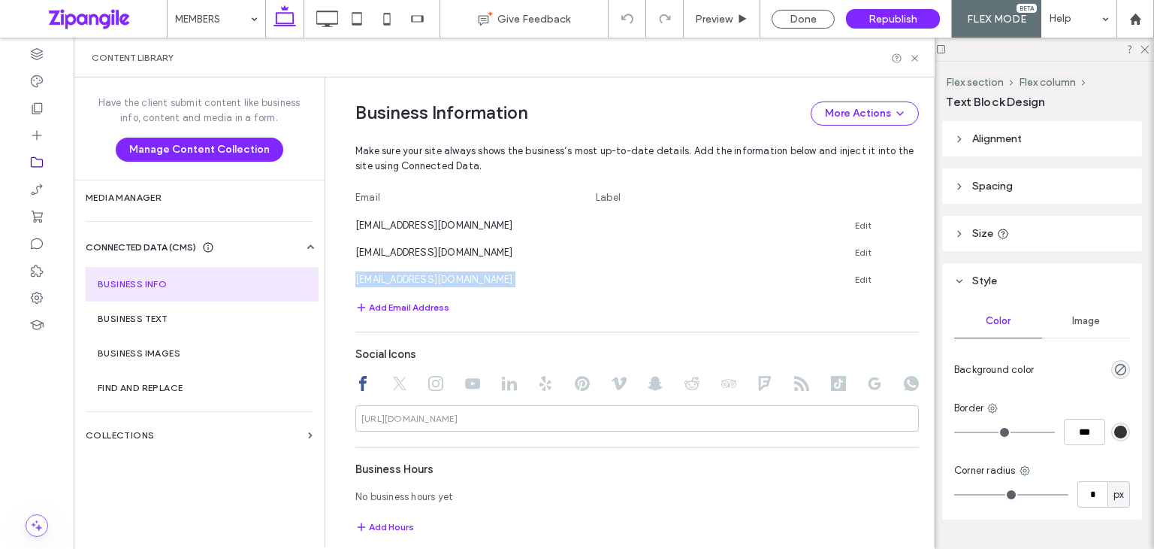
scroll to position [861, 0]
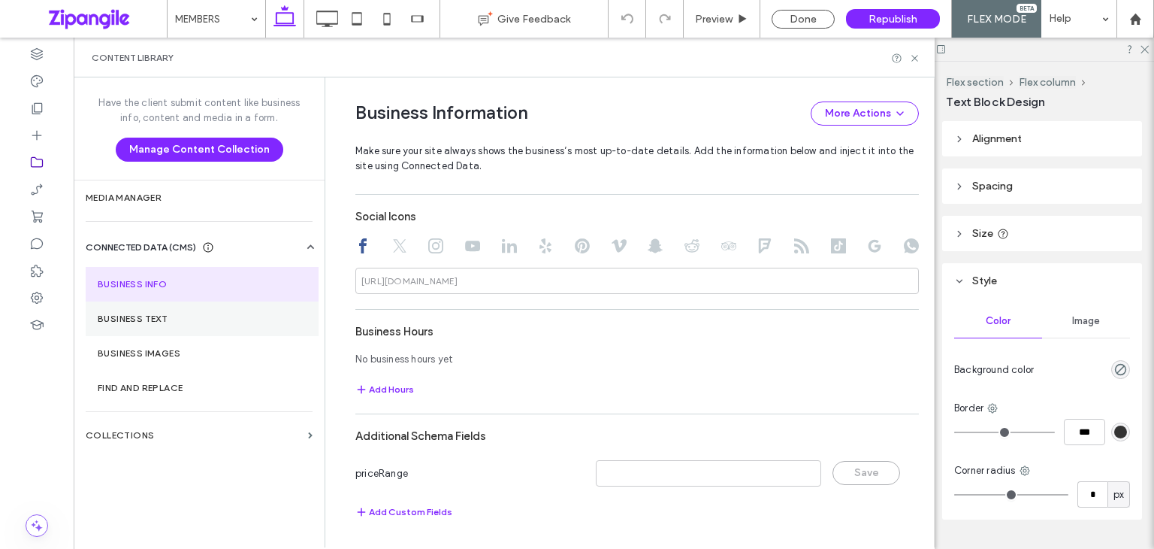
click at [183, 307] on section "Business Text" at bounding box center [202, 318] width 233 height 35
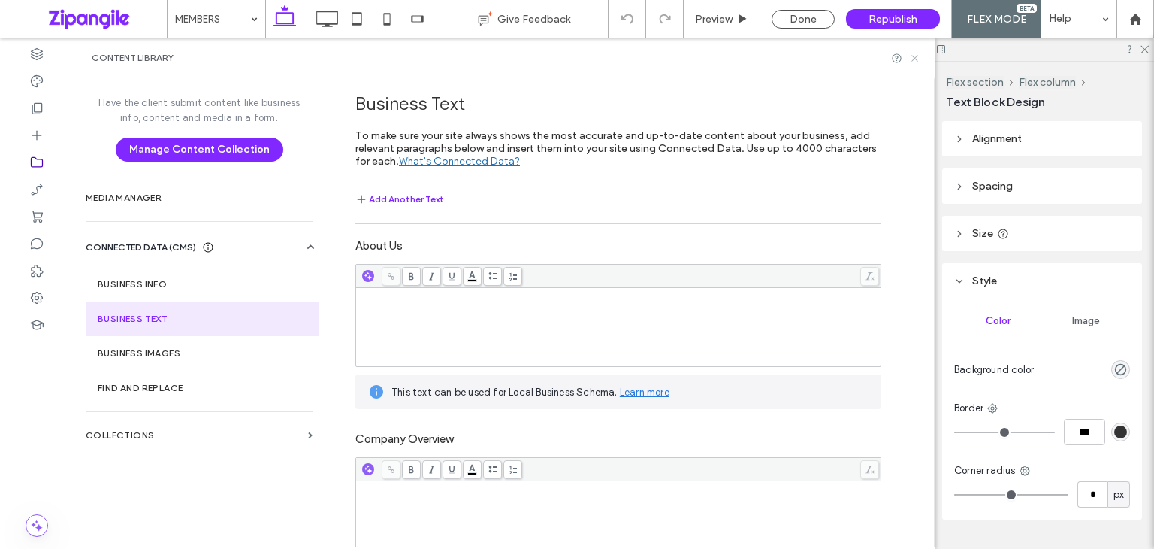
click at [915, 53] on icon at bounding box center [914, 58] width 11 height 11
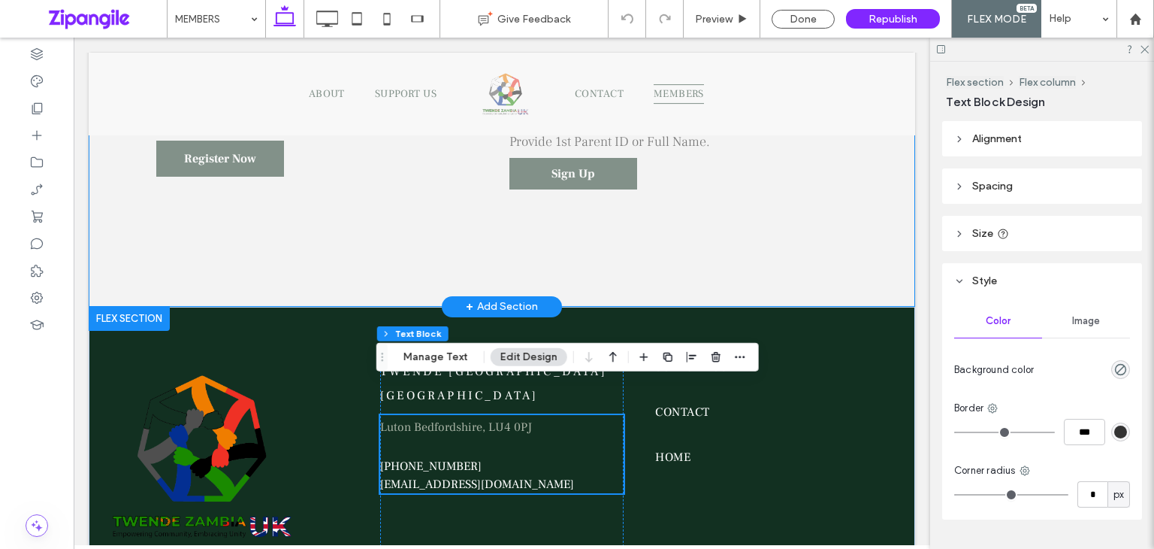
scroll to position [1103, 0]
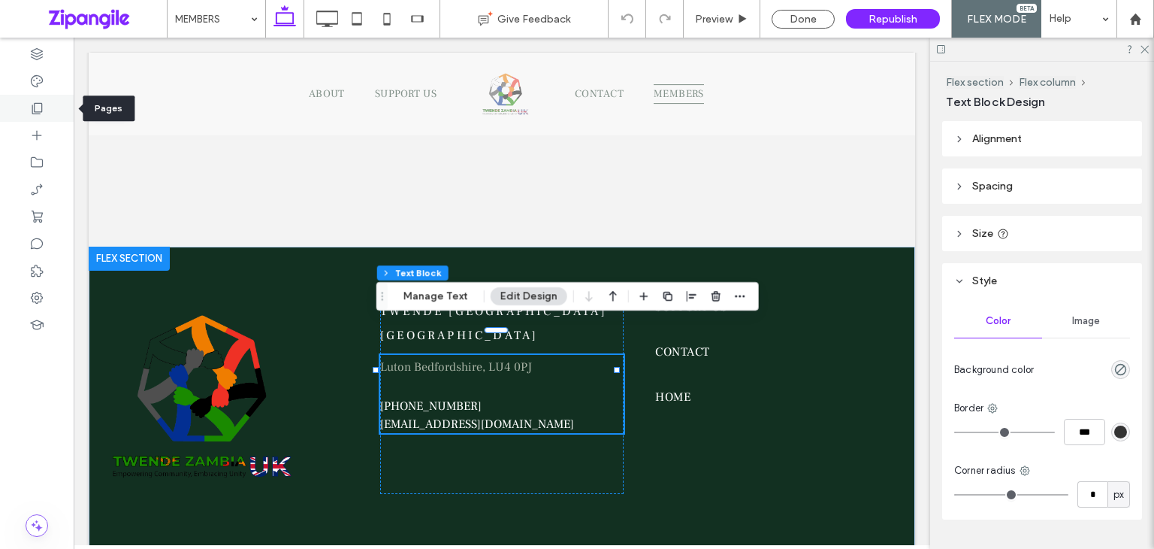
click at [40, 110] on icon at bounding box center [36, 108] width 15 height 15
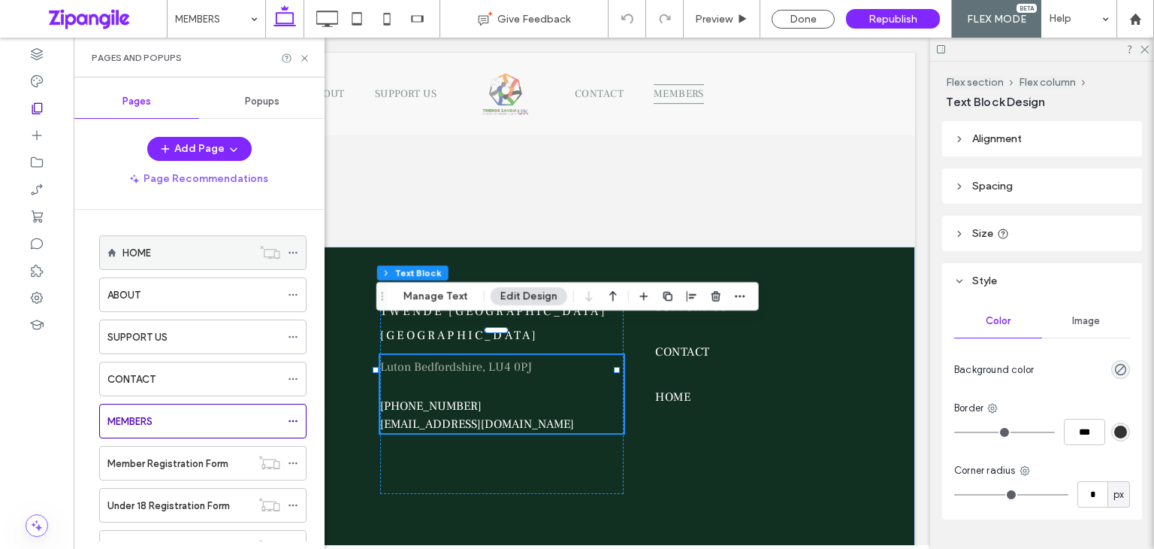
click at [154, 252] on div "HOME" at bounding box center [188, 253] width 130 height 16
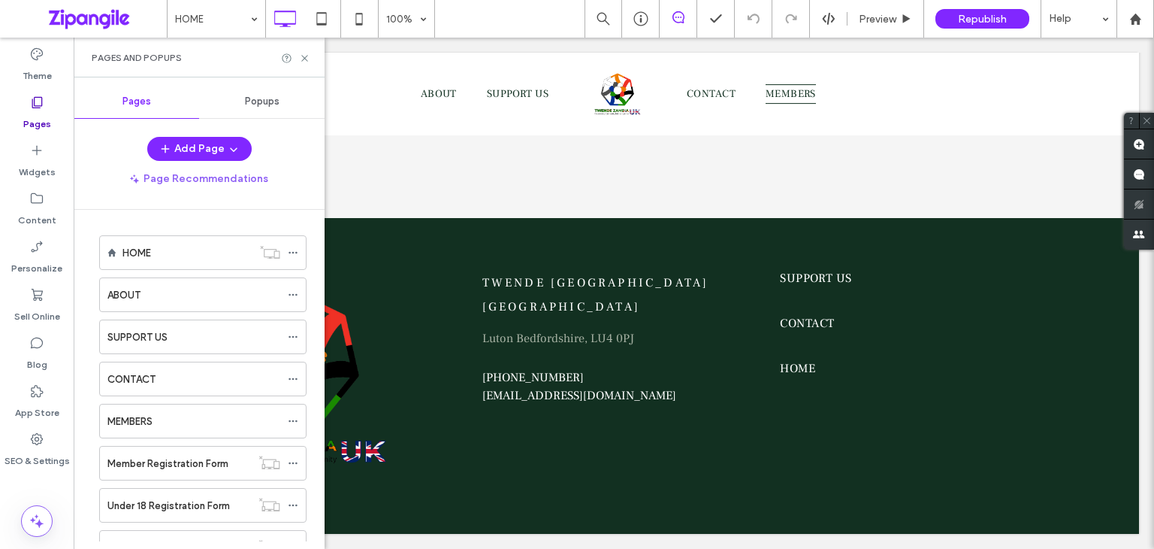
scroll to position [1046, 0]
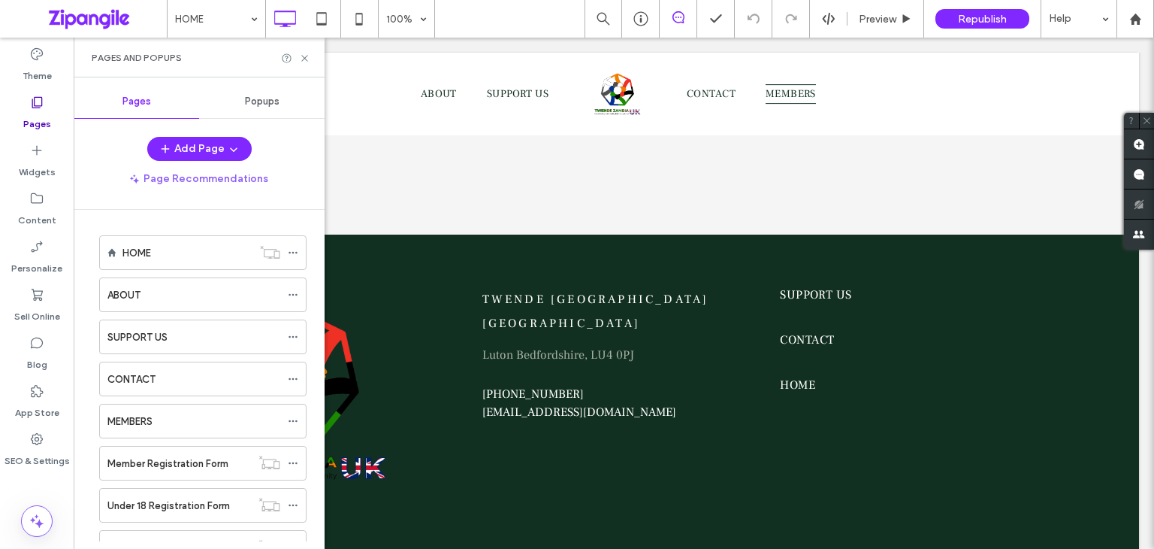
click at [156, 292] on div at bounding box center [577, 274] width 1154 height 549
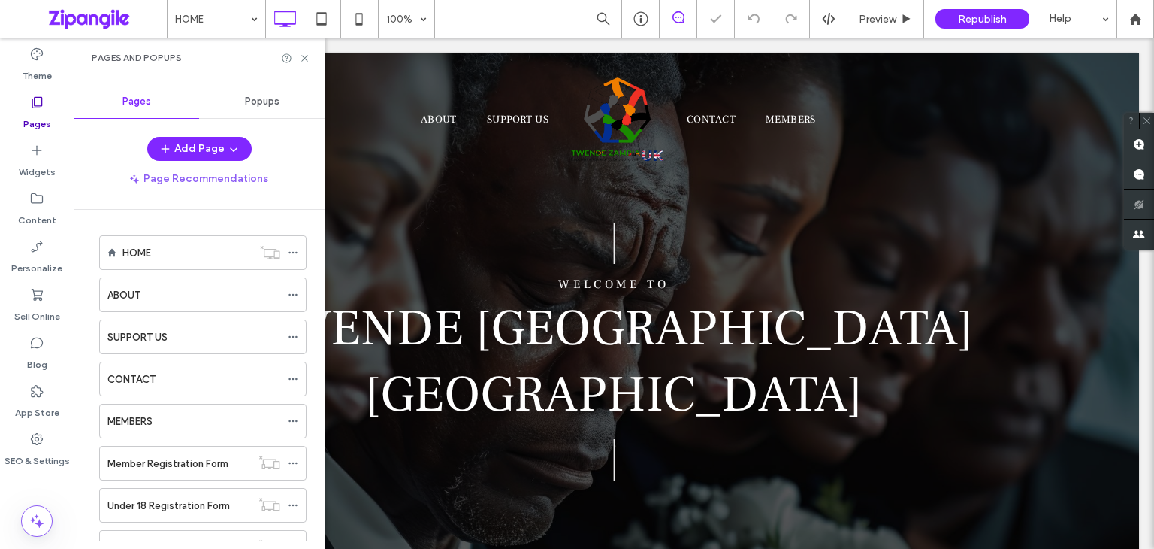
click at [156, 292] on div "ABOUT" at bounding box center [193, 295] width 173 height 16
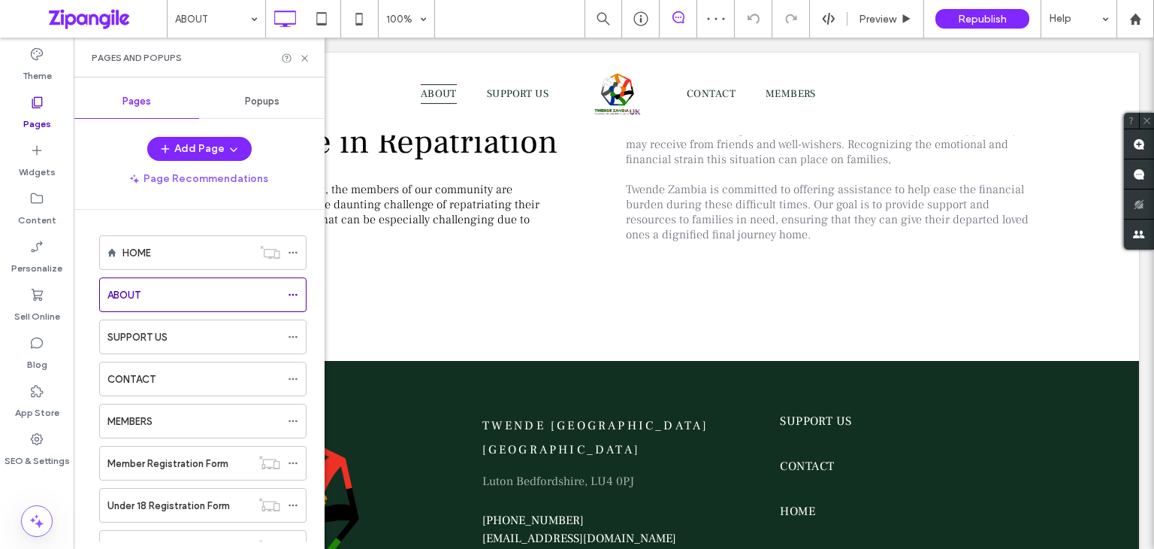
scroll to position [958, 0]
click at [216, 325] on div "SUPPORT US" at bounding box center [193, 336] width 173 height 33
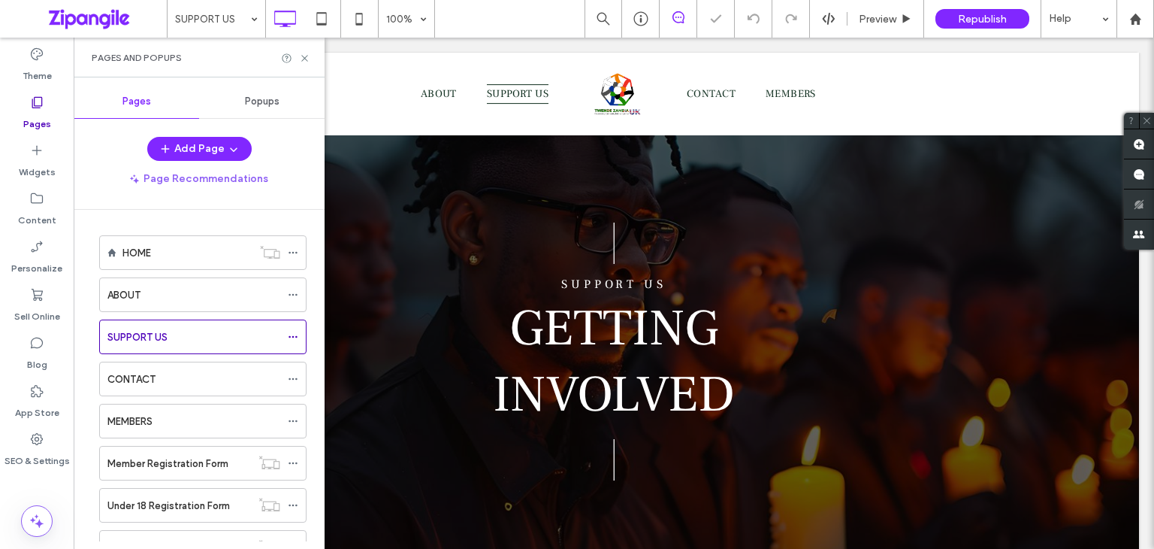
scroll to position [754, 0]
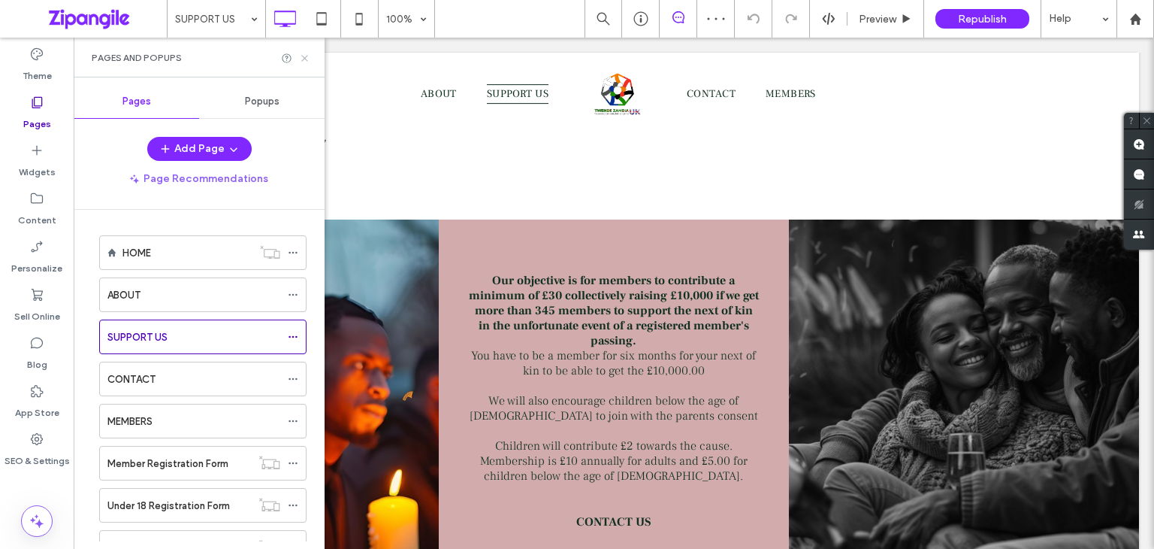
click at [304, 59] on use at bounding box center [304, 58] width 6 height 6
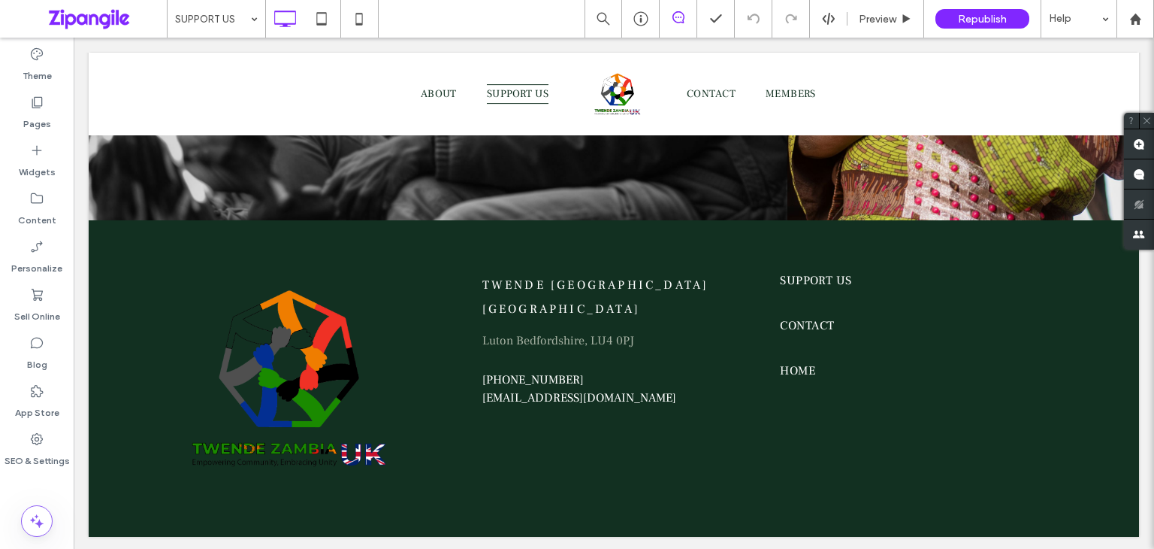
scroll to position [1505, 0]
